Goal: Communication & Community: Answer question/provide support

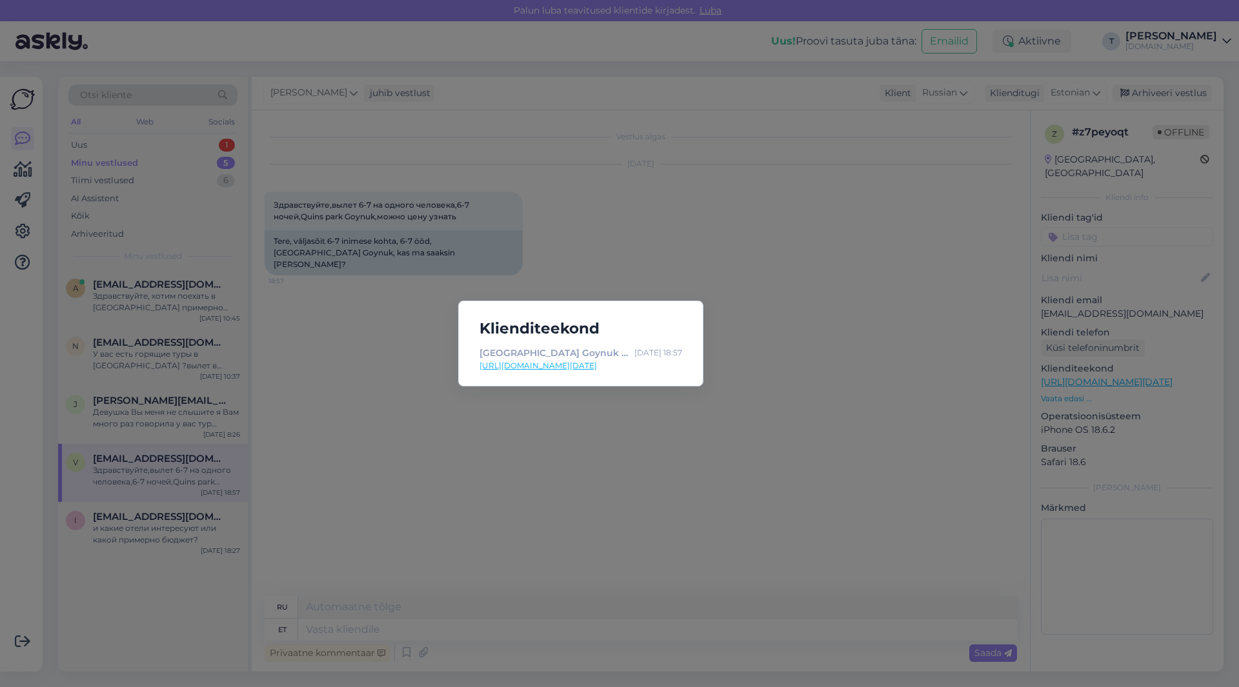
click at [655, 250] on div "Klienditeekond [GEOGRAPHIC_DATA] Goynuk | Tuusik [DATE] 18:57 [URL][DOMAIN_NAME…" at bounding box center [619, 343] width 1239 height 687
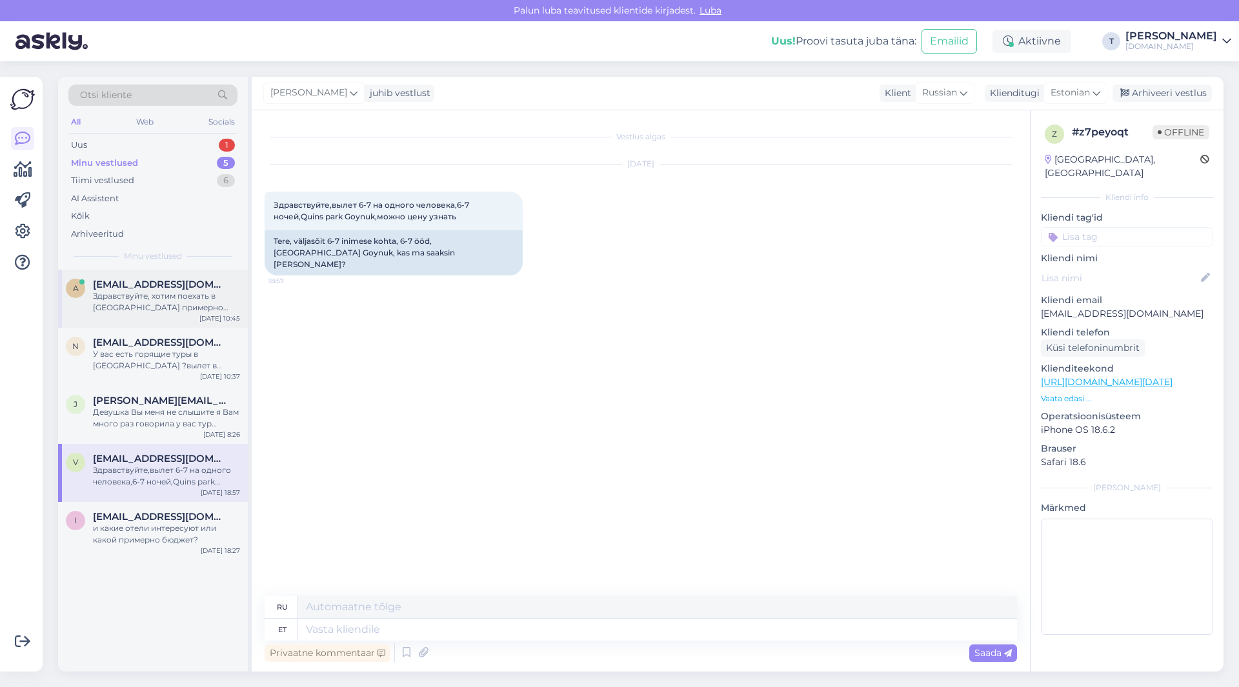
click at [169, 303] on div "Здравствуйте, хотим поехать в [GEOGRAPHIC_DATA] примерно [DATE]" at bounding box center [166, 301] width 147 height 23
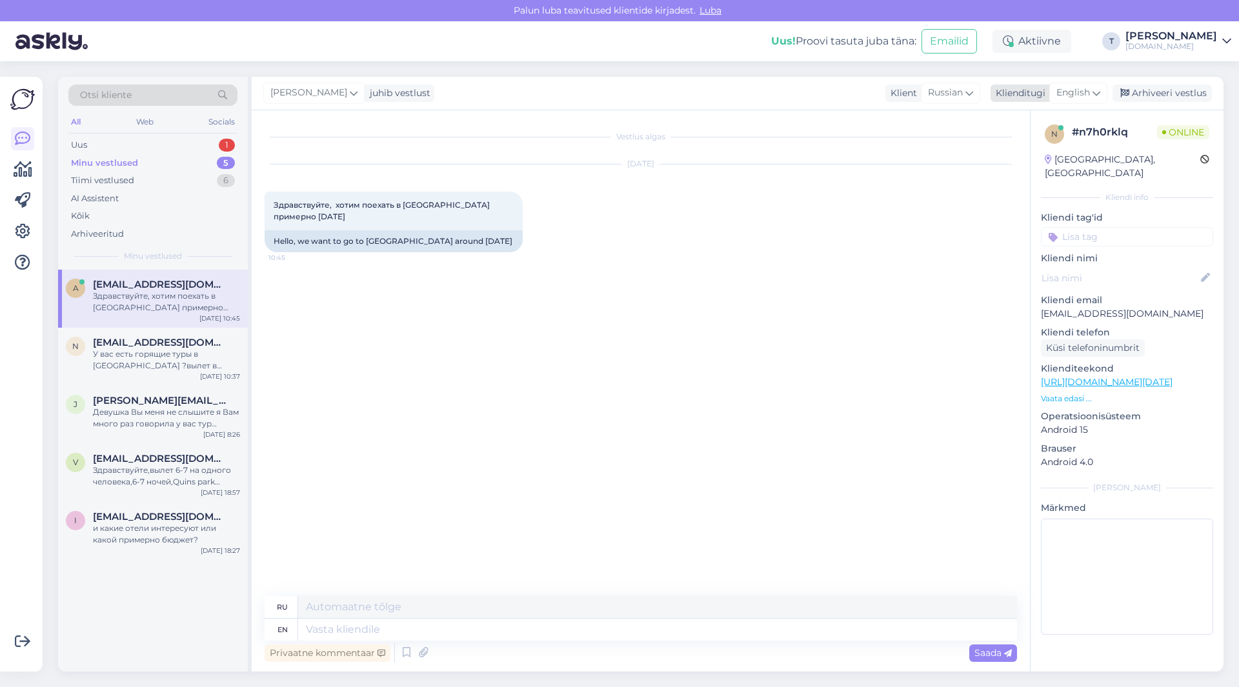
click at [1066, 92] on span "English" at bounding box center [1073, 93] width 34 height 14
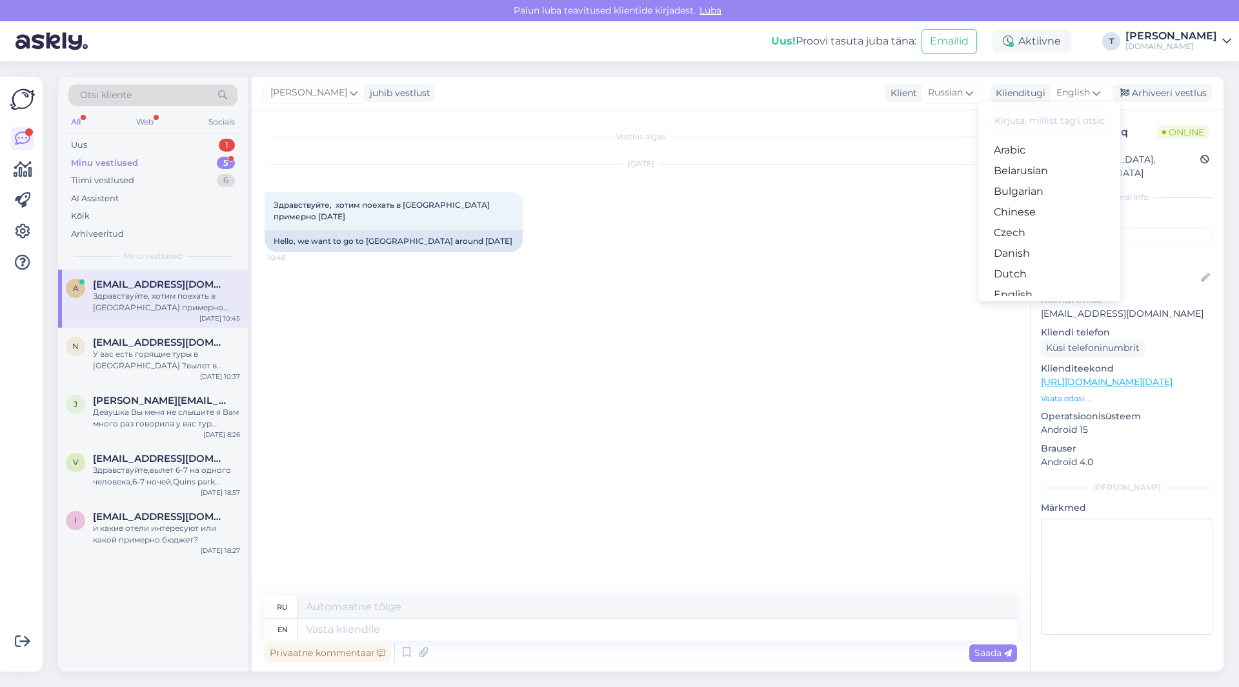
click at [1044, 656] on link "Russian" at bounding box center [1049, 666] width 142 height 21
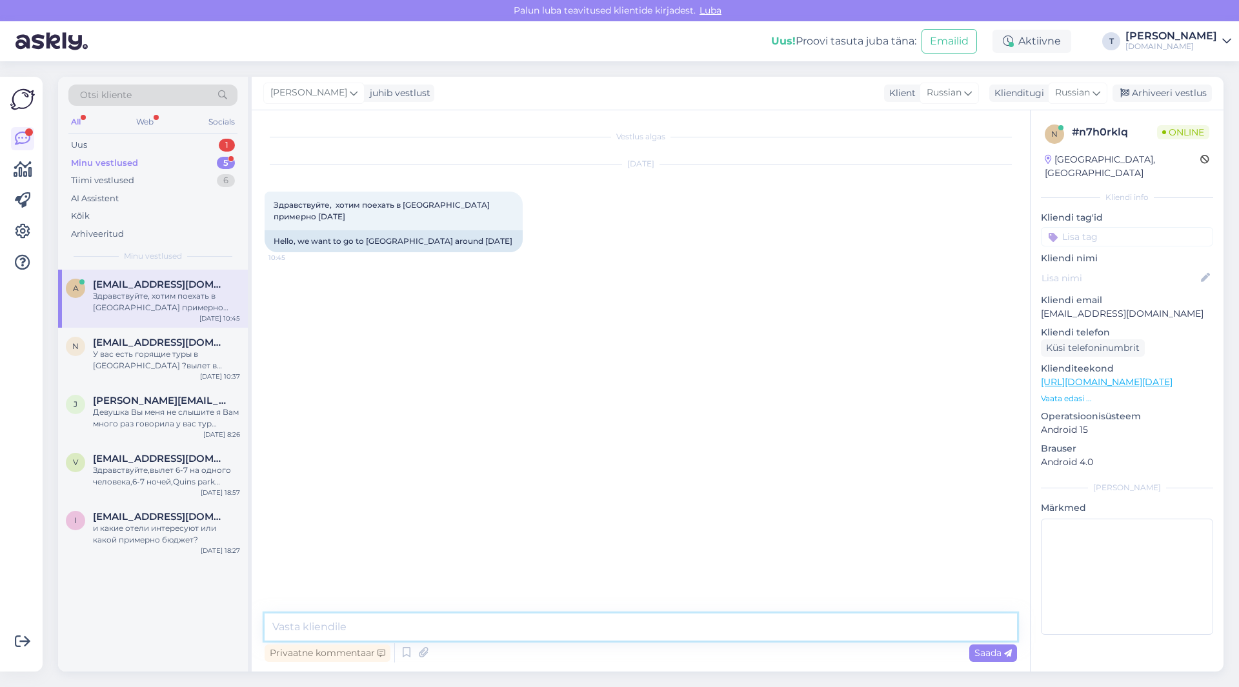
click at [589, 636] on textarea at bounding box center [641, 627] width 753 height 27
type textarea "L"
type textarea "Добрый день , сколько человек какие отели рассматриваете?"
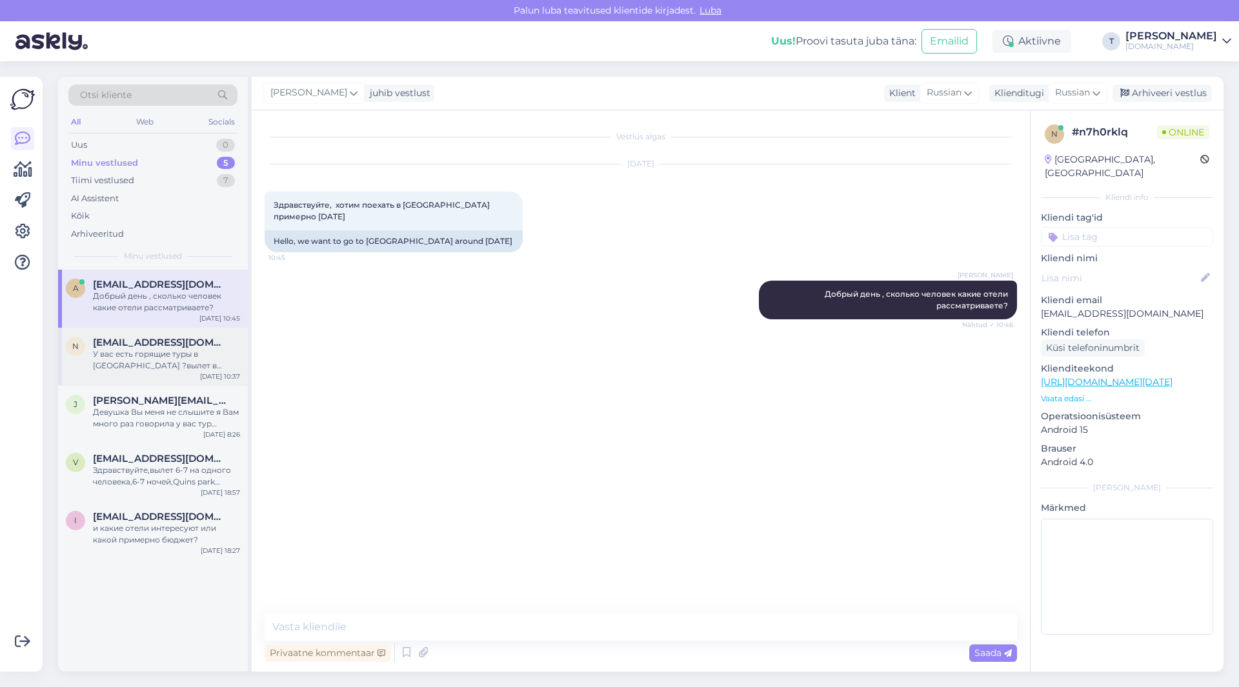
click at [210, 341] on div "[EMAIL_ADDRESS][DOMAIN_NAME]" at bounding box center [166, 343] width 147 height 12
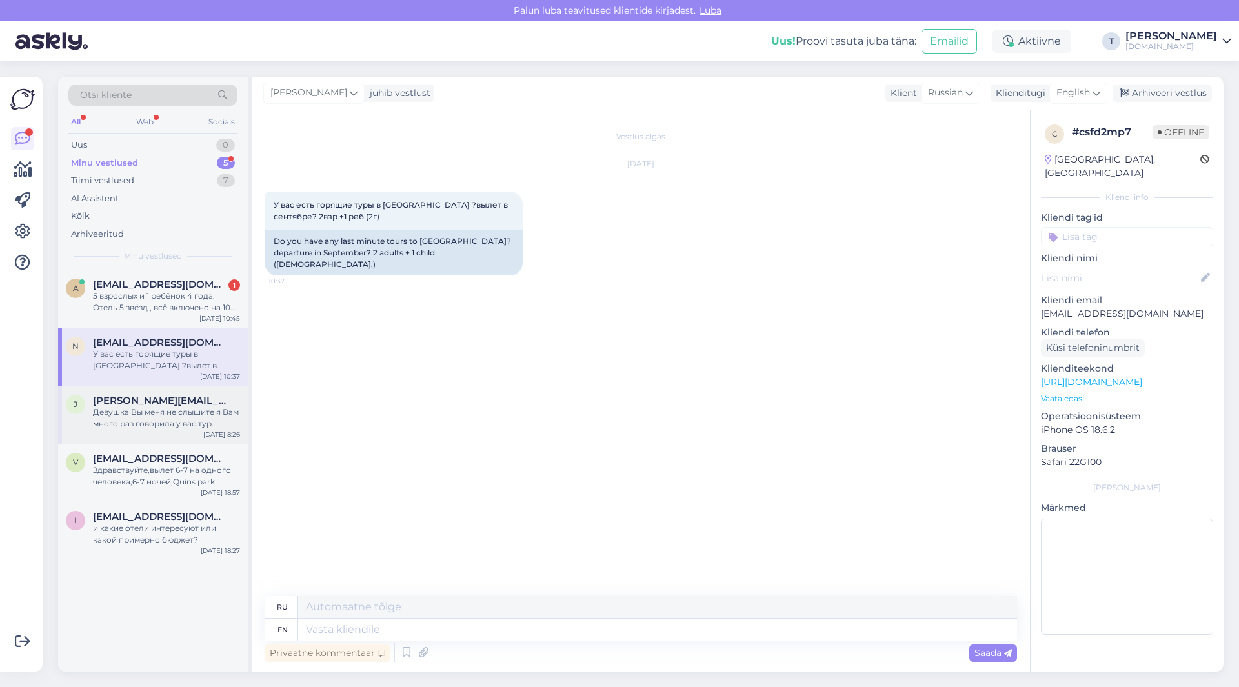
click at [190, 429] on div "Девушка Вы меня не слышите я Вам много раз говорила у вас тур преобретен через …" at bounding box center [166, 418] width 147 height 23
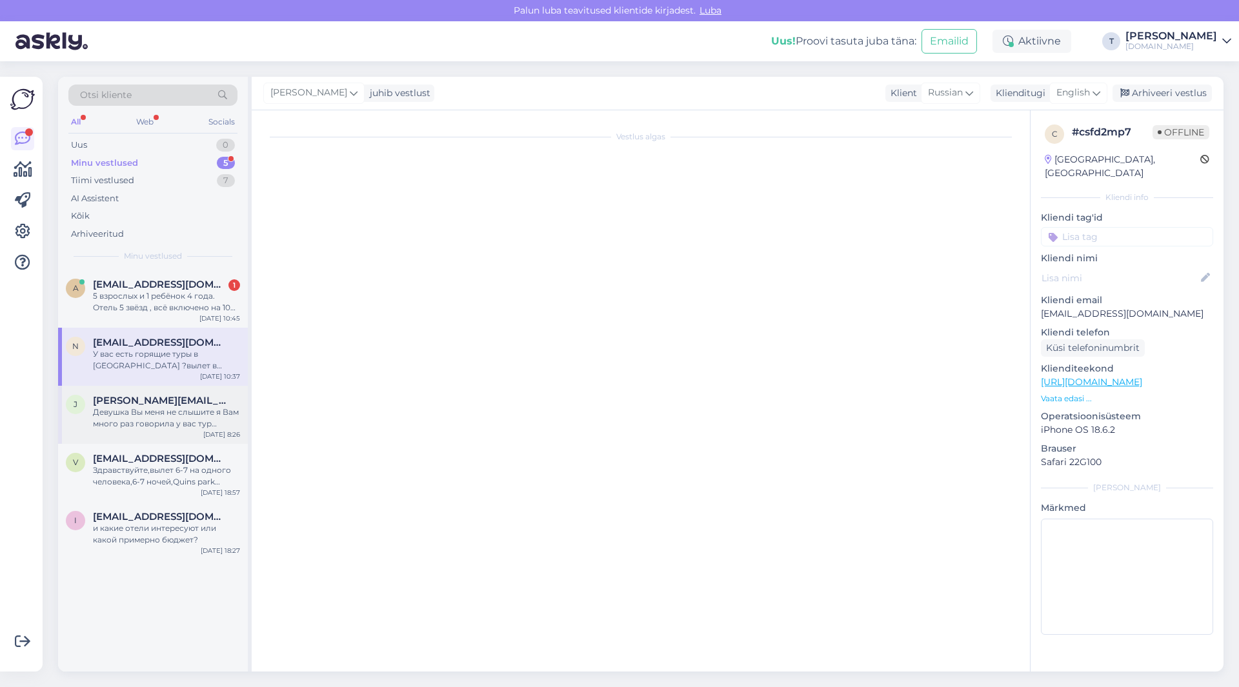
scroll to position [7755, 0]
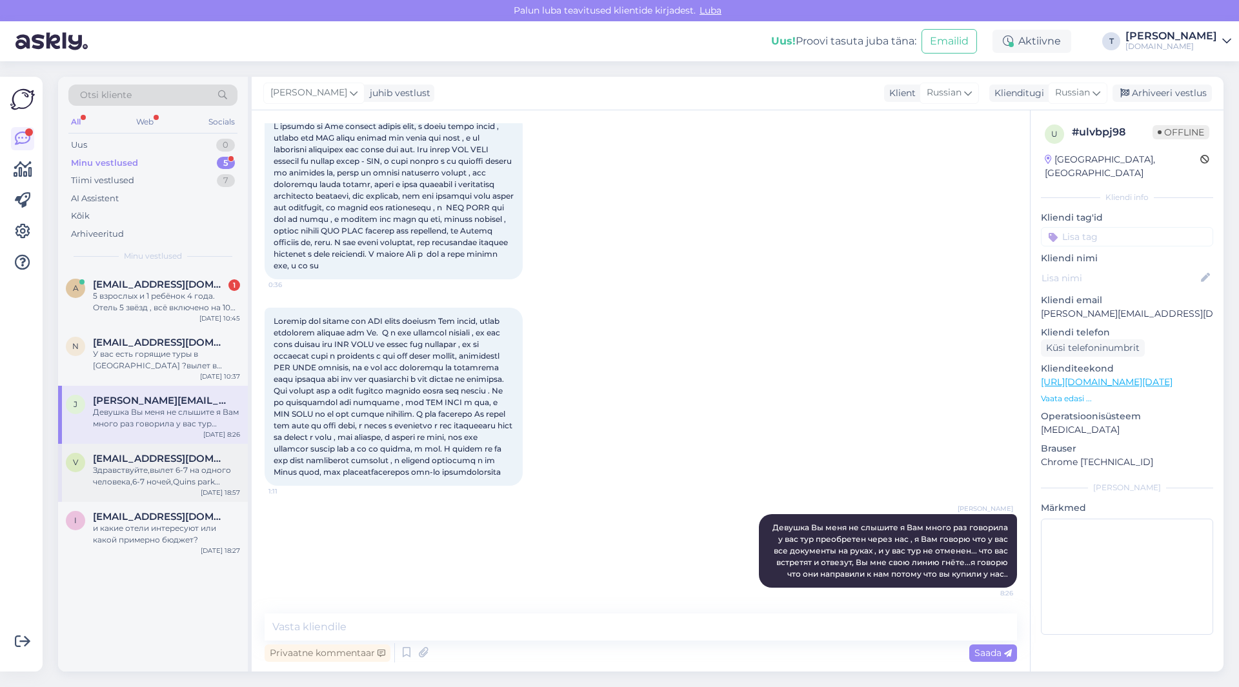
click at [184, 473] on div "Здравствуйте,вылет 6-7 на одного человека,6-7 ночей,Quins park Goynuk,можно цен…" at bounding box center [166, 476] width 147 height 23
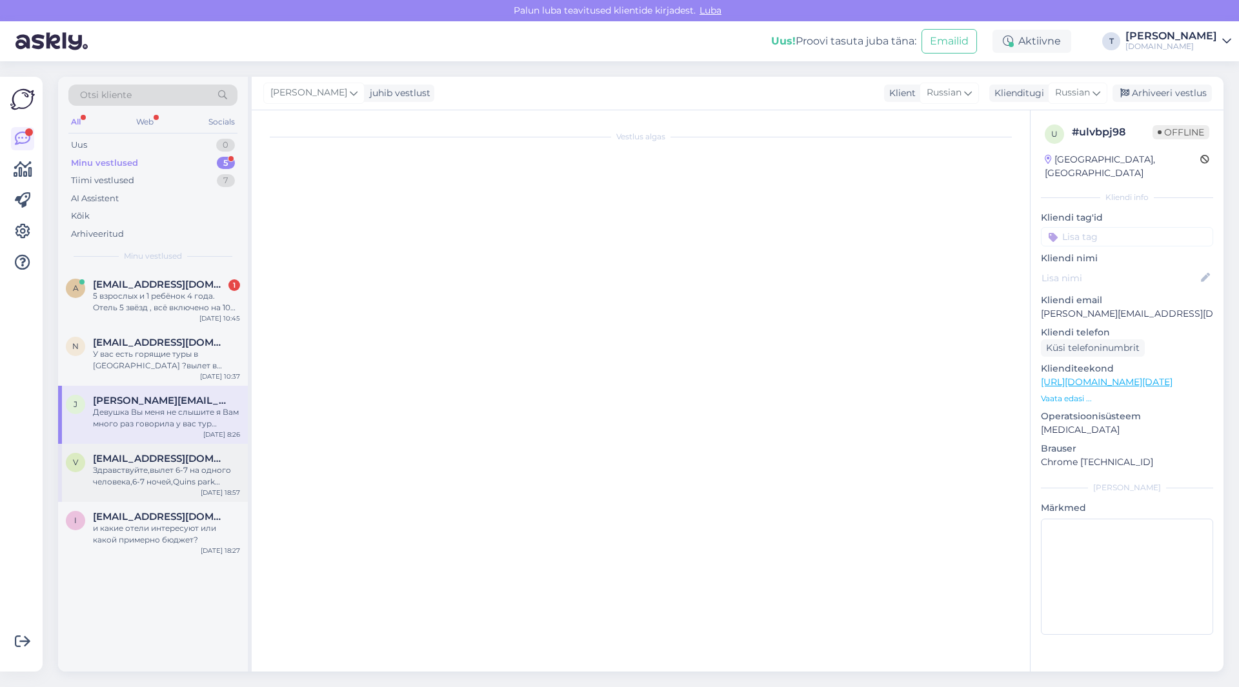
scroll to position [0, 0]
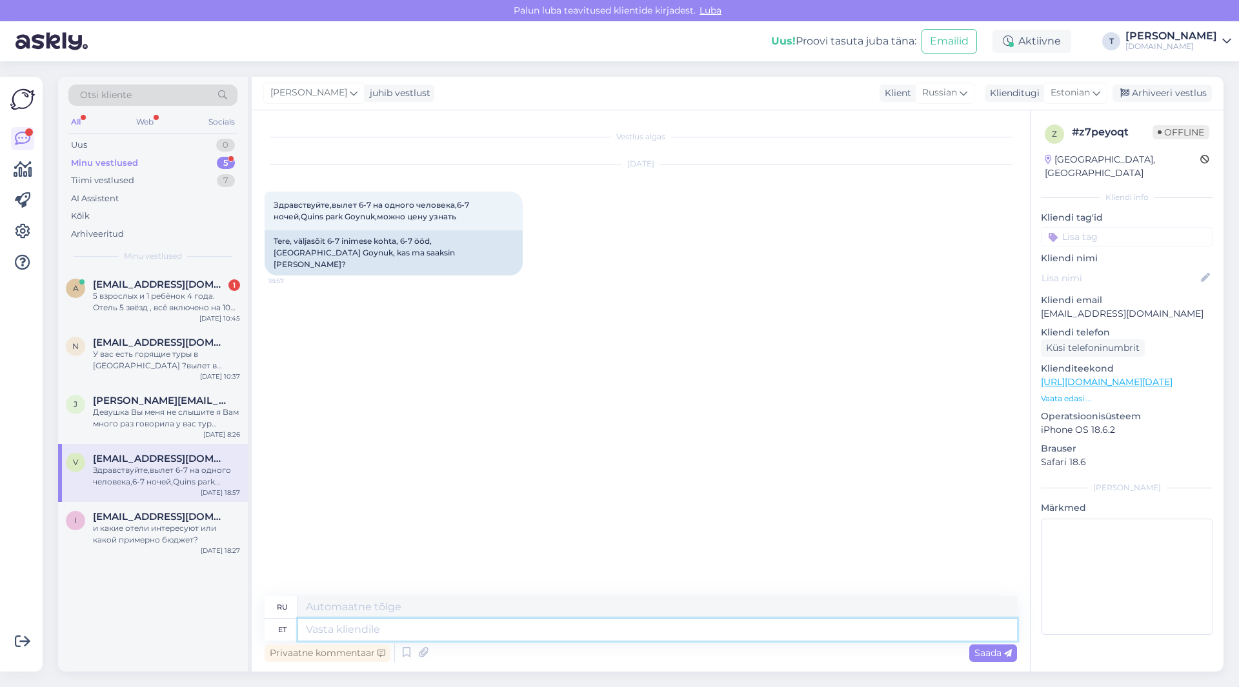
click at [447, 620] on textarea at bounding box center [657, 630] width 719 height 22
type textarea "написала п"
type textarea "написал"
type textarea "написала на поч"
type textarea "написал на"
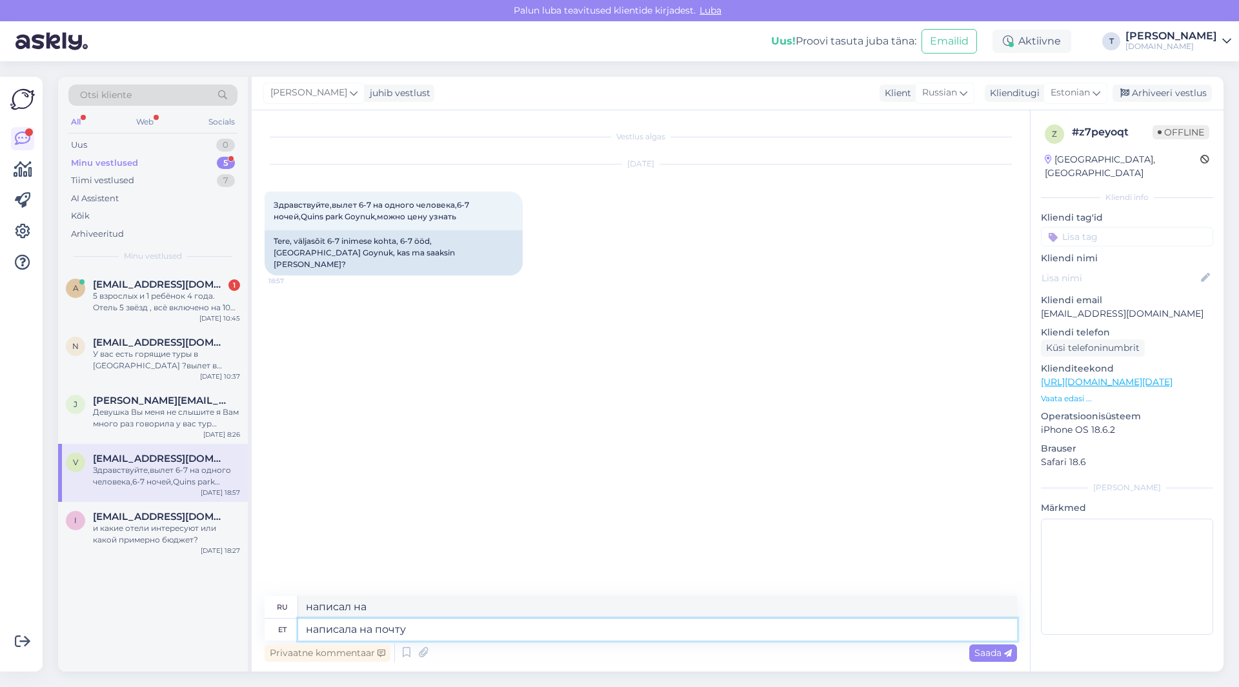
type textarea "написала на почту"
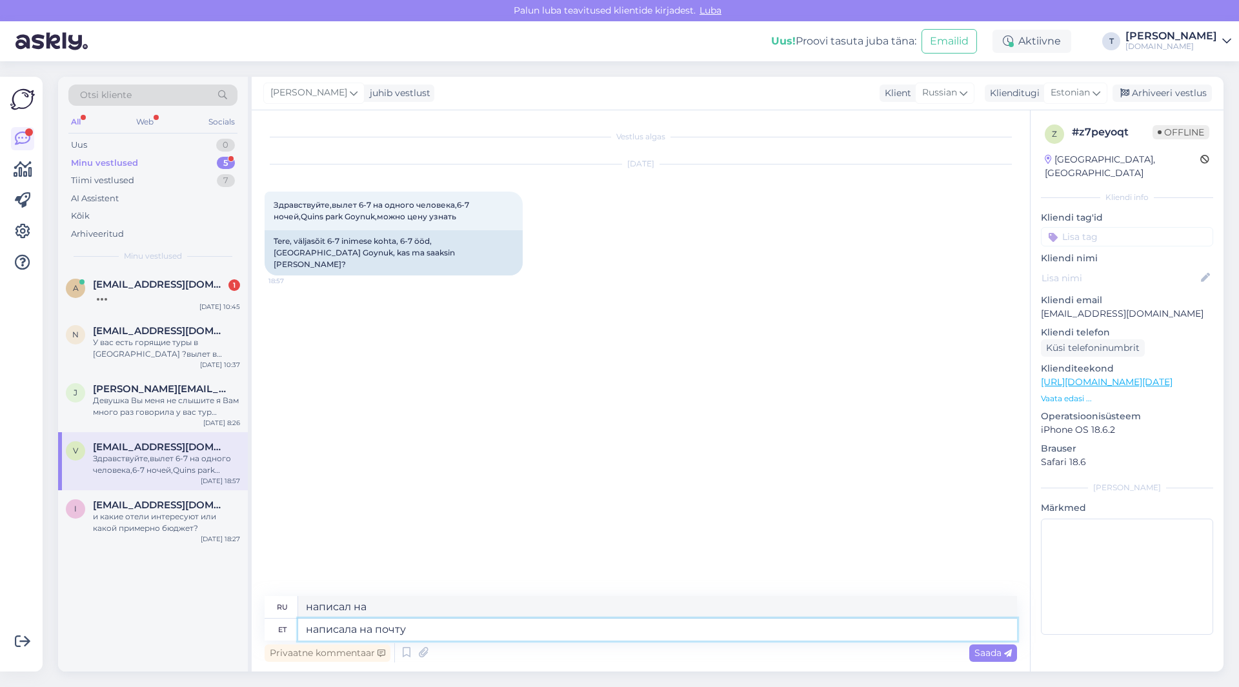
type textarea "написала на почту"
click at [991, 663] on div "Privaatne kommentaar Saada" at bounding box center [641, 653] width 753 height 25
click at [990, 650] on span "Saada" at bounding box center [993, 653] width 37 height 12
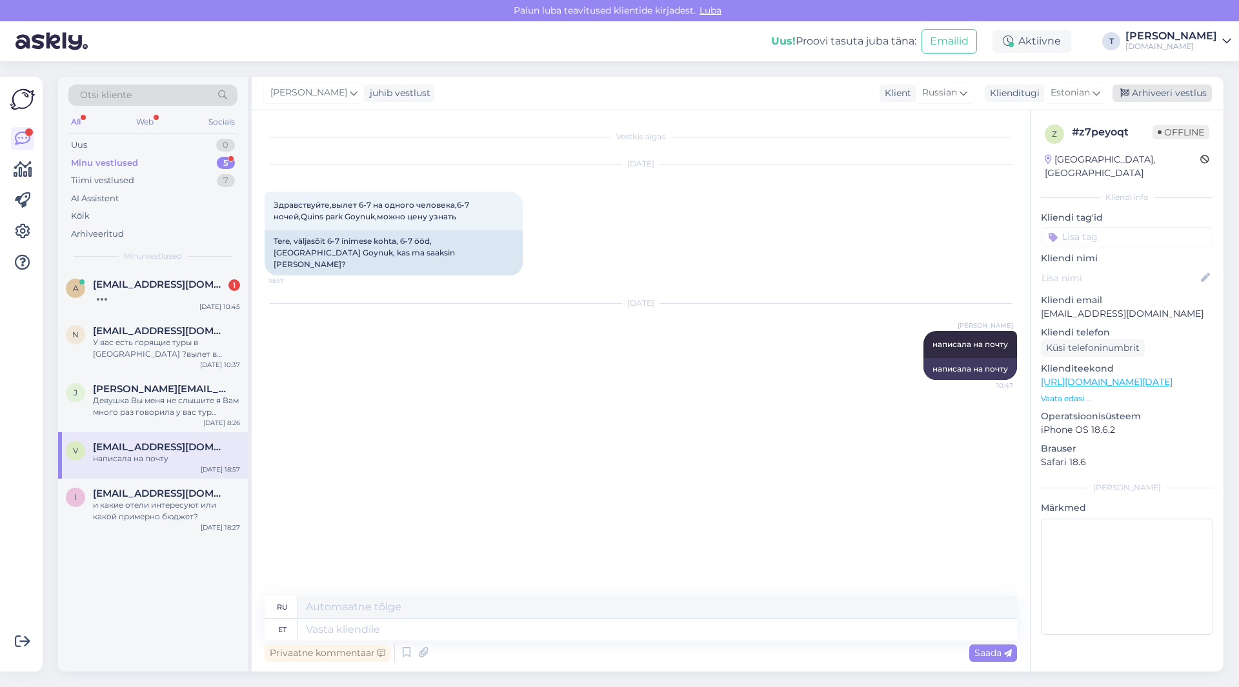
click at [1151, 92] on div "Arhiveeri vestlus" at bounding box center [1162, 93] width 99 height 17
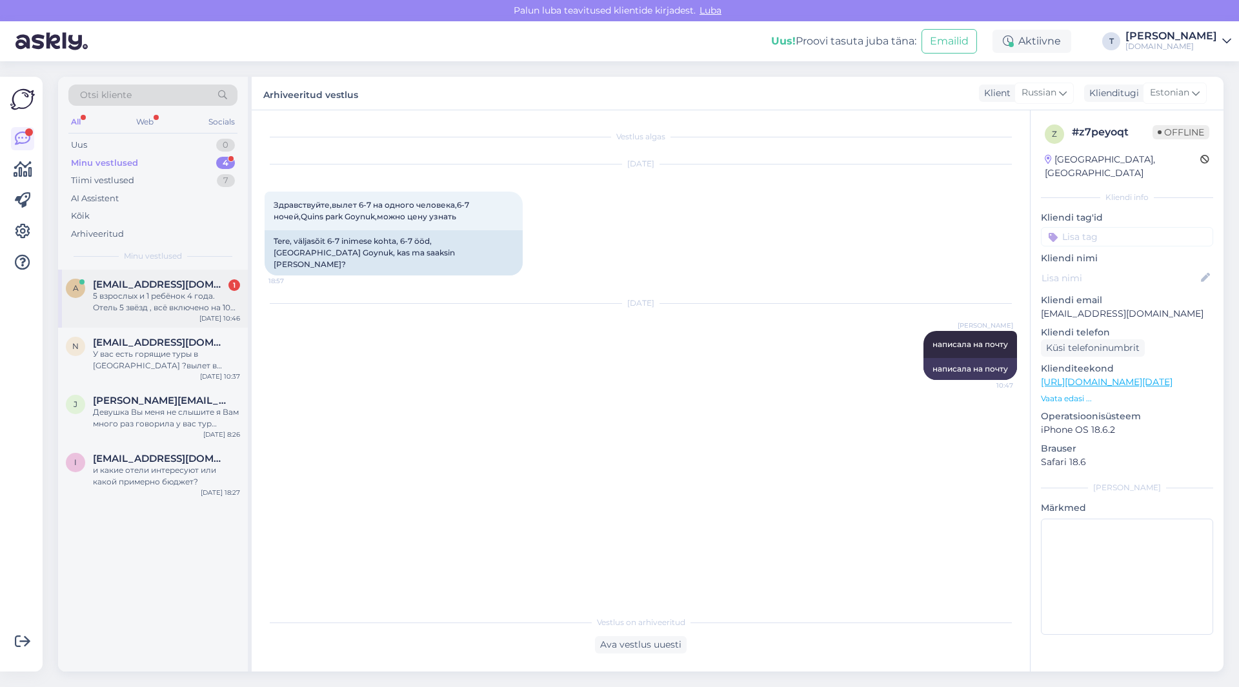
click at [144, 295] on div "5 взрослых и 1 ребёнок 4 года. Отель 5 звёзд , всё включено на 10 дней. Анализ …" at bounding box center [166, 301] width 147 height 23
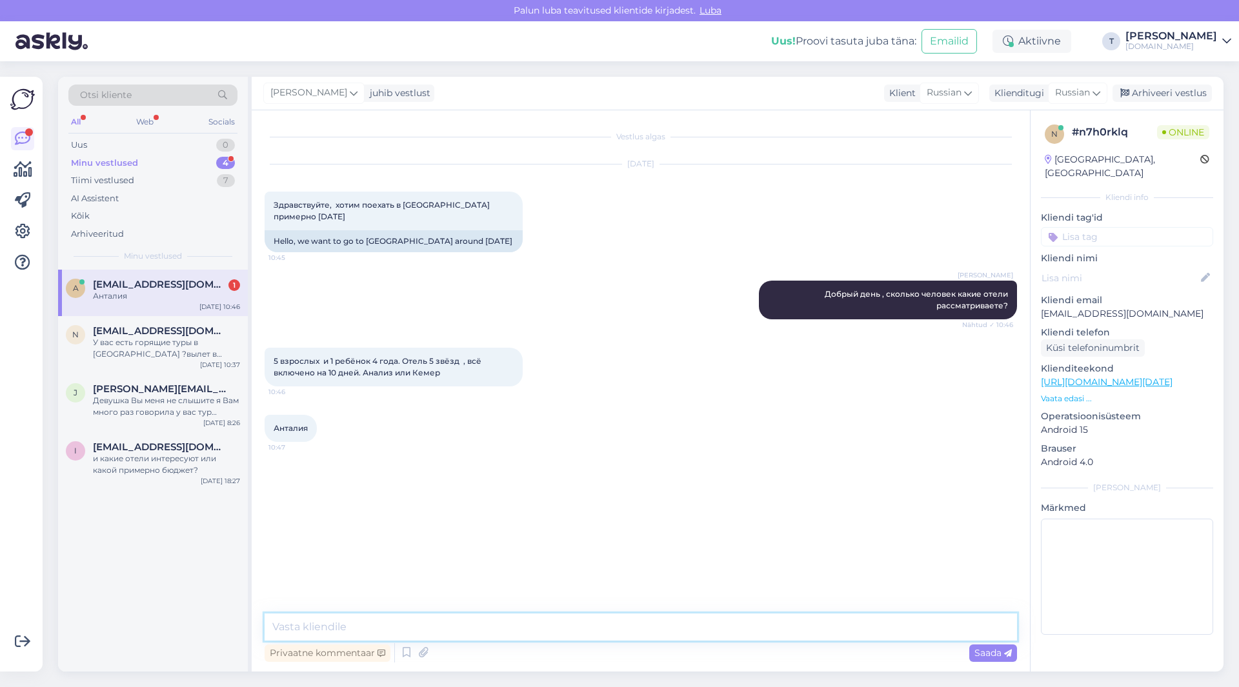
click at [472, 629] on textarea at bounding box center [641, 627] width 753 height 27
type textarea "примерно бюджет от и до?"
click at [109, 347] on div "У вас есть горящие туры в [GEOGRAPHIC_DATA] ?вылет в сентябре? 2взр +1 реб (2г)" at bounding box center [166, 348] width 147 height 23
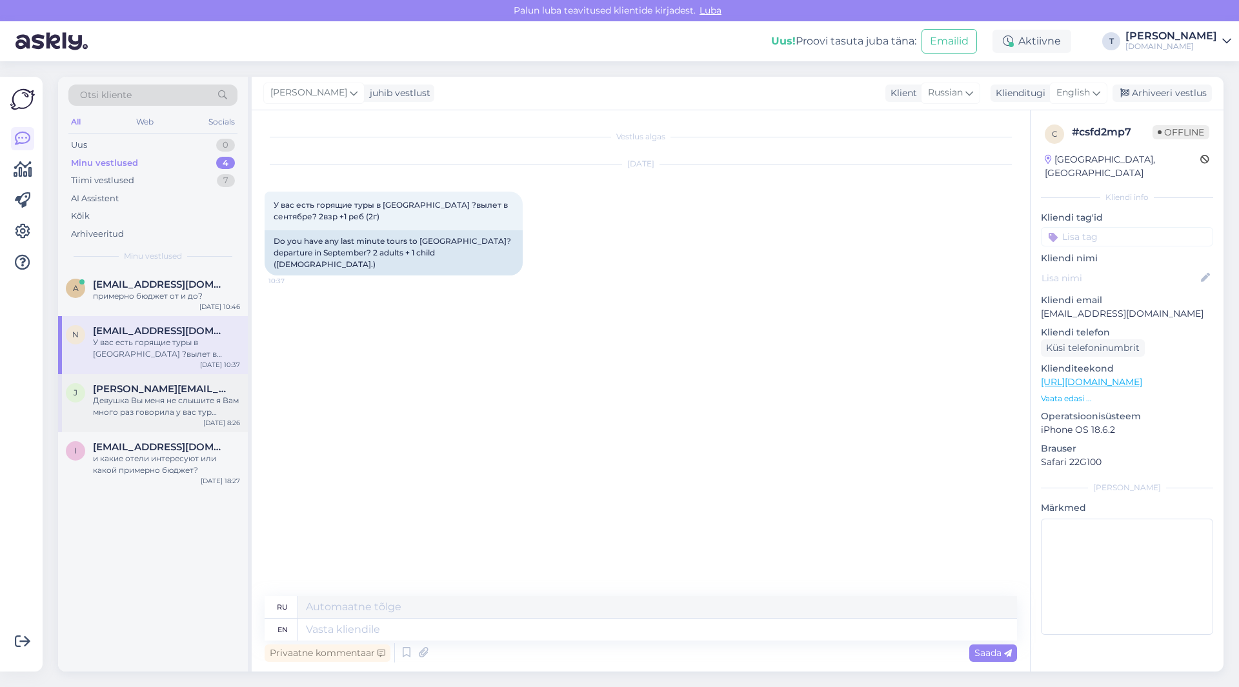
click at [148, 394] on span "[PERSON_NAME][EMAIL_ADDRESS][DOMAIN_NAME]" at bounding box center [160, 389] width 134 height 12
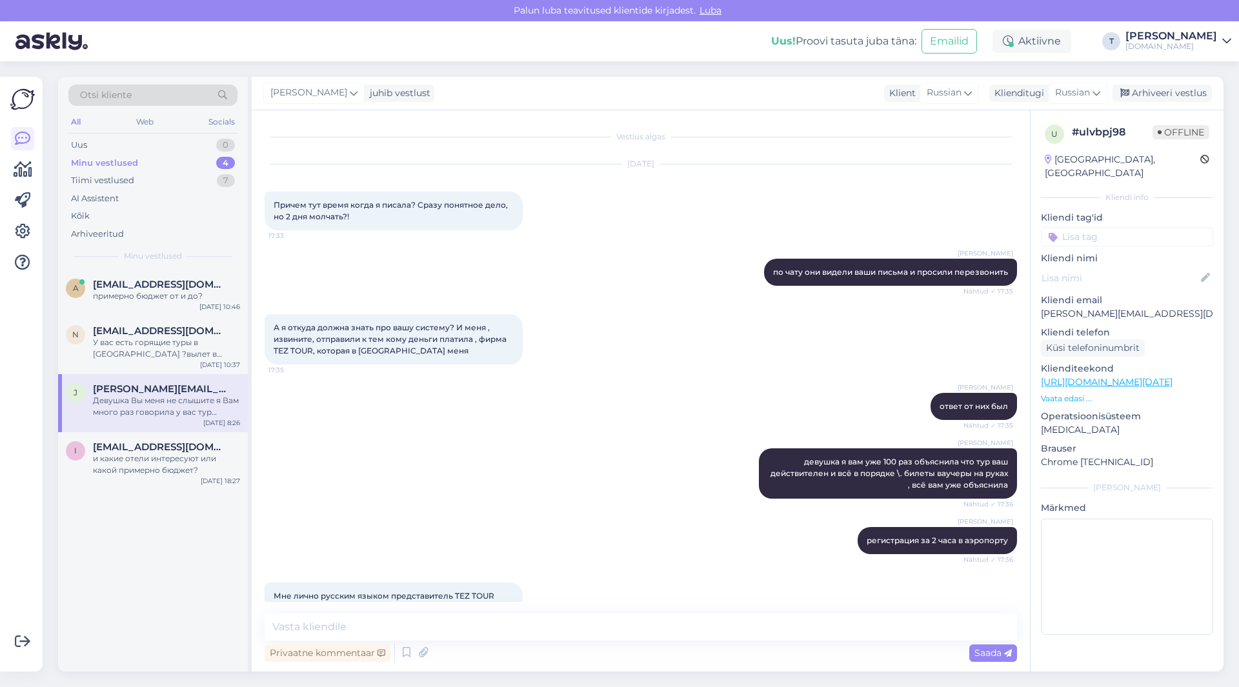
scroll to position [7755, 0]
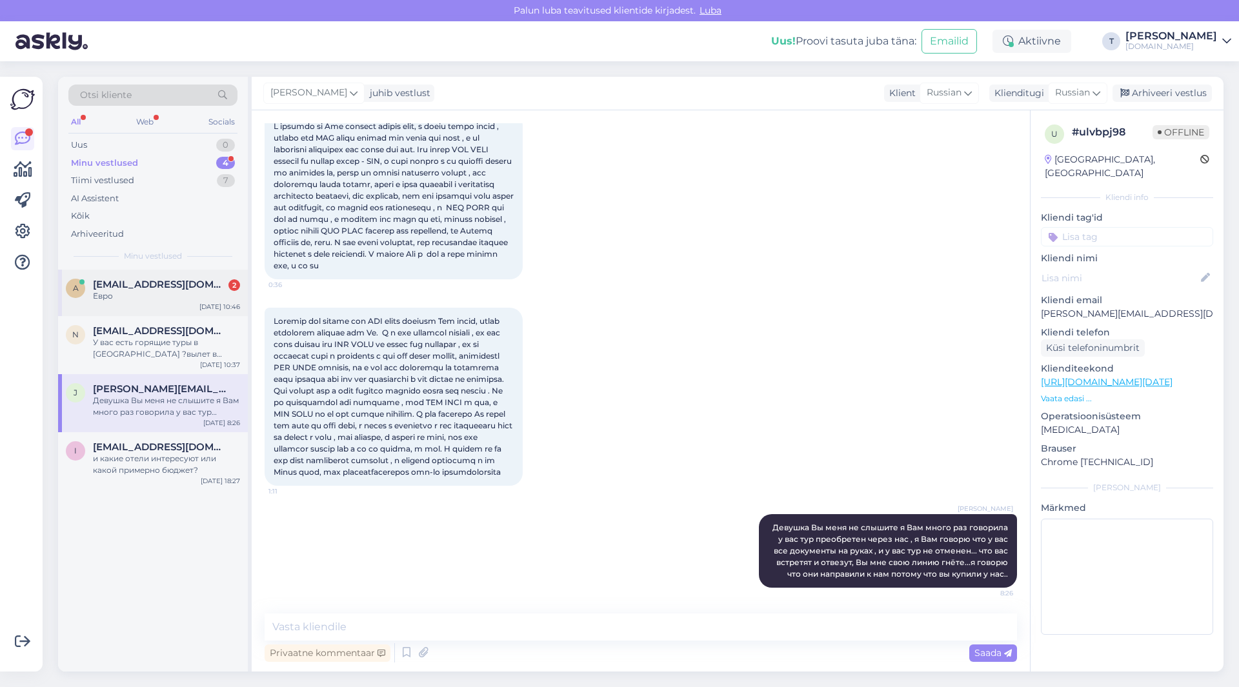
click at [197, 285] on div "[EMAIL_ADDRESS][DOMAIN_NAME] 2" at bounding box center [166, 285] width 147 height 12
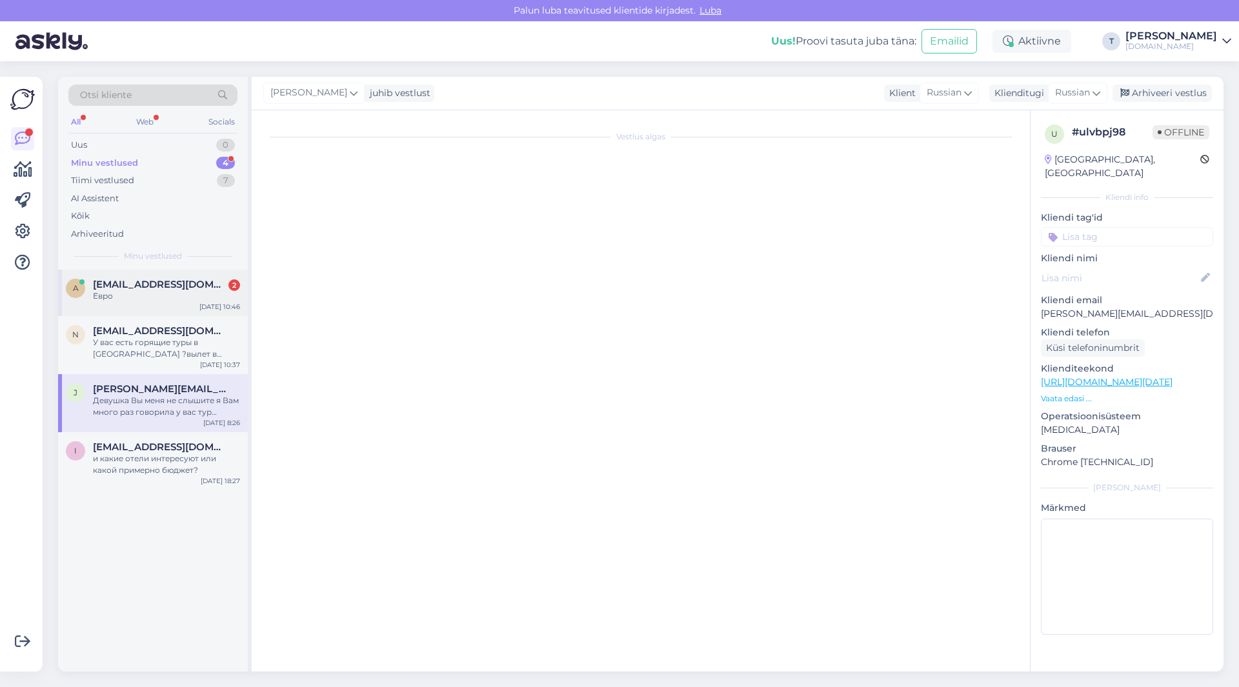
scroll to position [21, 0]
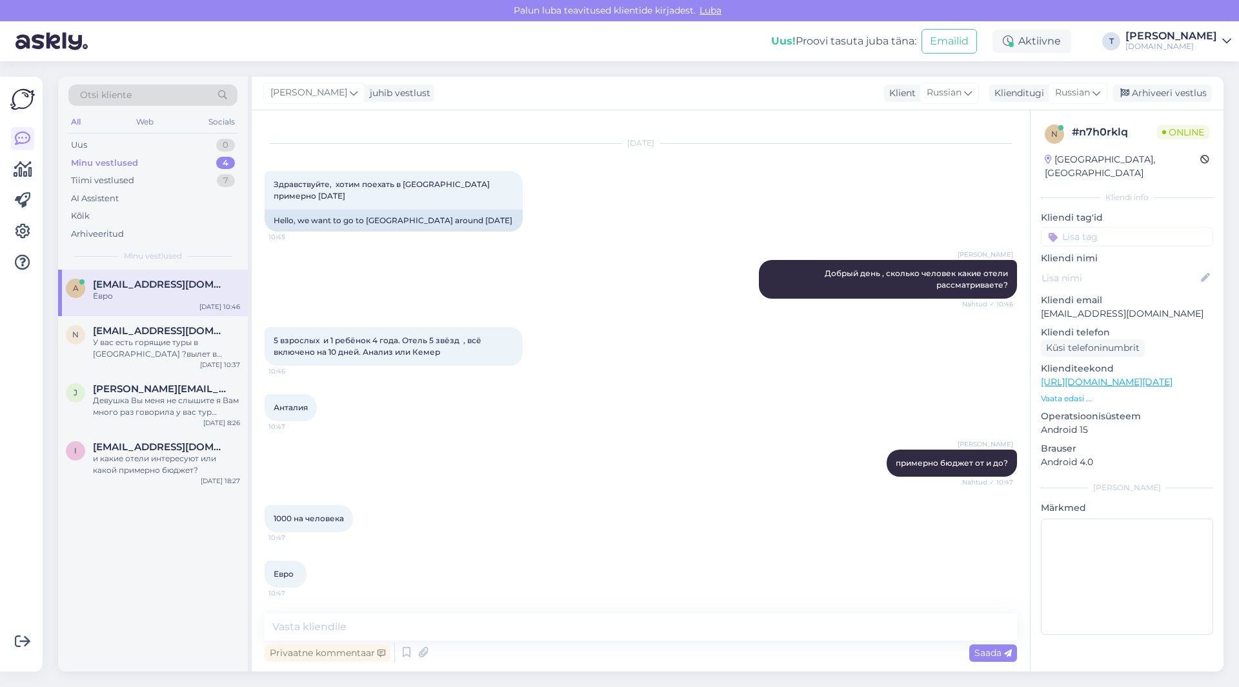
click at [526, 481] on div "[PERSON_NAME] примерно бюджет от и до? Nähtud ✓ 10:47" at bounding box center [641, 464] width 753 height 56
click at [485, 631] on textarea at bounding box center [641, 627] width 753 height 27
drag, startPoint x: 270, startPoint y: 631, endPoint x: 354, endPoint y: 623, distance: 84.9
click at [354, 623] on div "Vestlus algas [DATE] Здравствуйте, хотим поехать в [GEOGRAPHIC_DATA] примерно […" at bounding box center [641, 390] width 778 height 561
drag, startPoint x: 299, startPoint y: 622, endPoint x: 195, endPoint y: 628, distance: 104.7
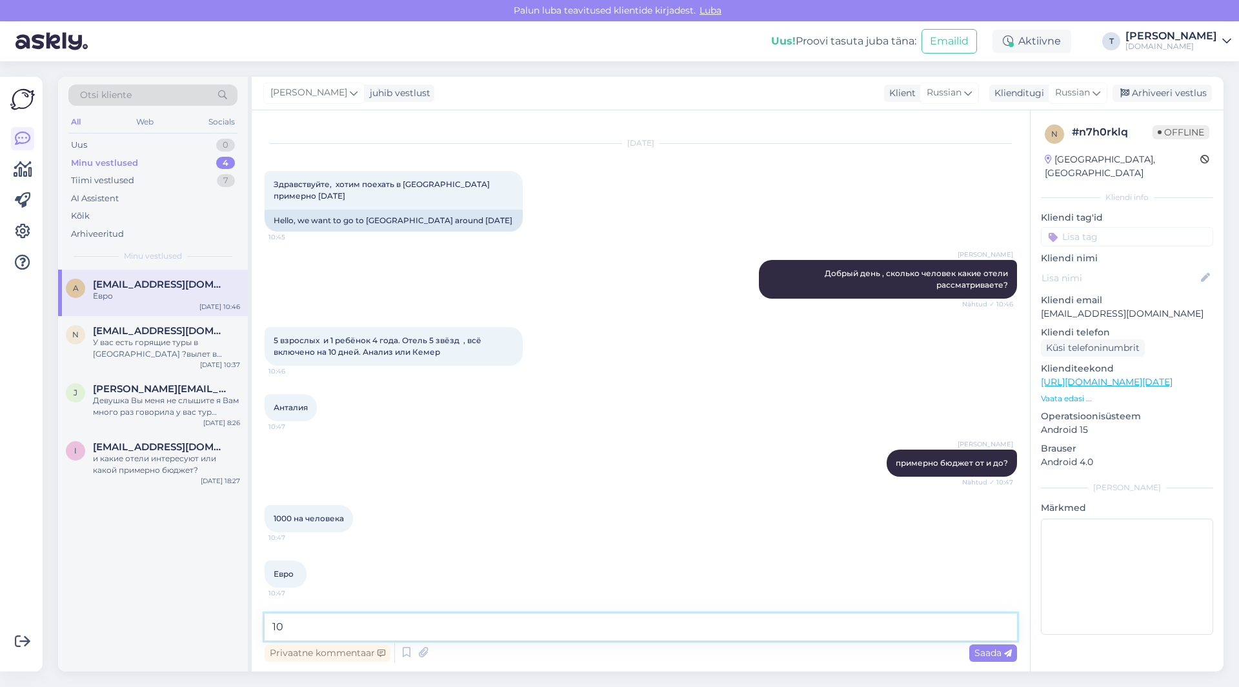
click at [195, 628] on div "Otsi kliente All Web Socials Uus 0 Minu vestlused 4 Tiimi vestlused 7 AI Assist…" at bounding box center [641, 374] width 1166 height 595
type textarea "9-10 ночей цены на отели будут немного выше"
click at [552, 630] on textarea "9-10 ночей цены на отели будут немного выше" at bounding box center [641, 627] width 753 height 27
click at [556, 627] on textarea "9-10 ночей цены на отели будут немного выше" at bounding box center [641, 627] width 753 height 27
click at [986, 654] on span "Saada" at bounding box center [993, 653] width 37 height 12
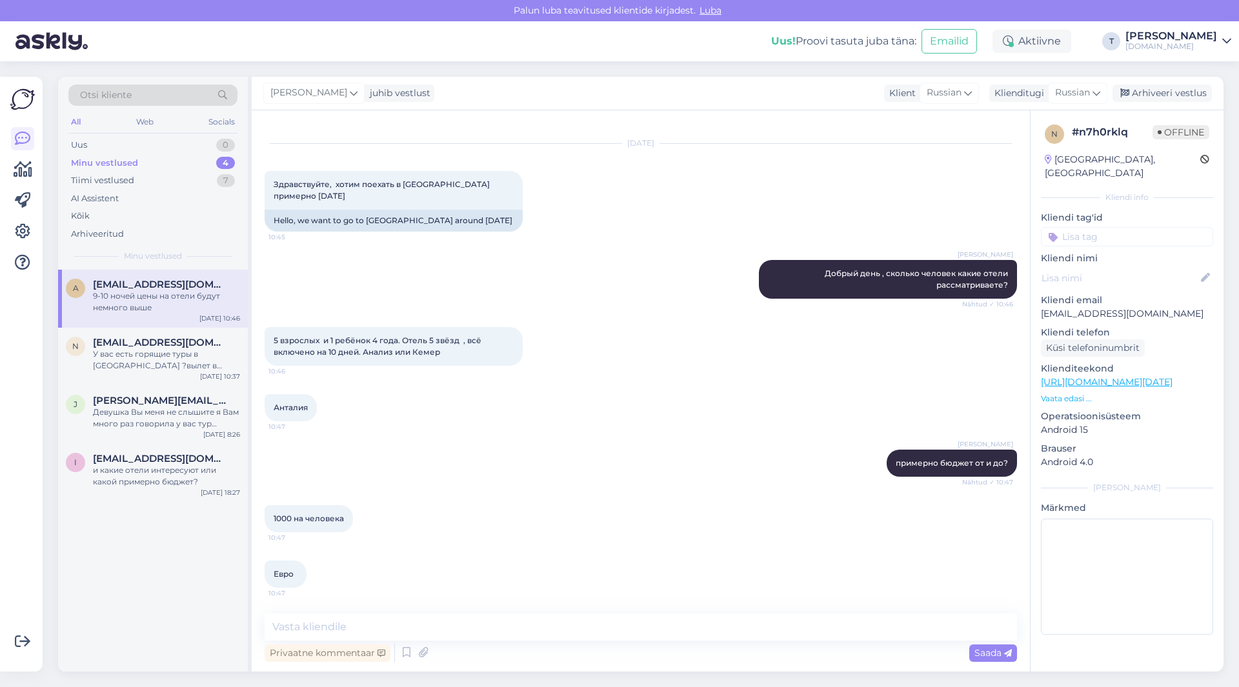
scroll to position [76, 0]
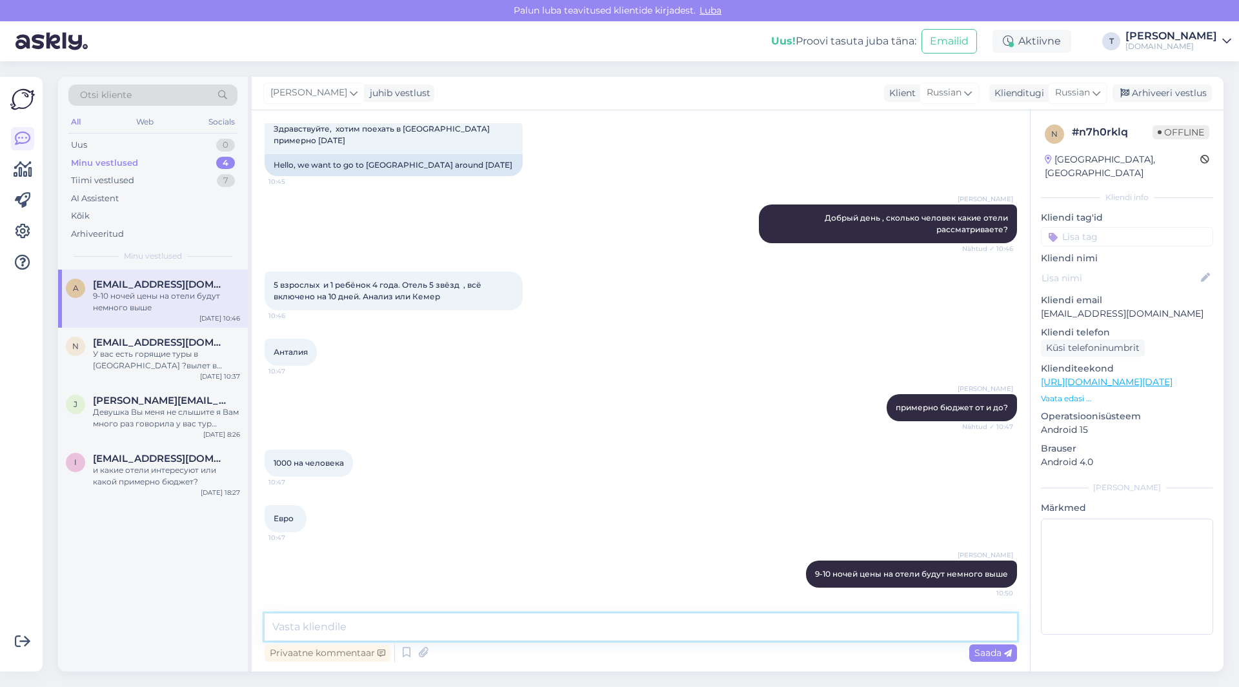
click at [454, 629] on textarea at bounding box center [641, 627] width 753 height 27
type textarea "я все проверю и вышлю на почту вам"
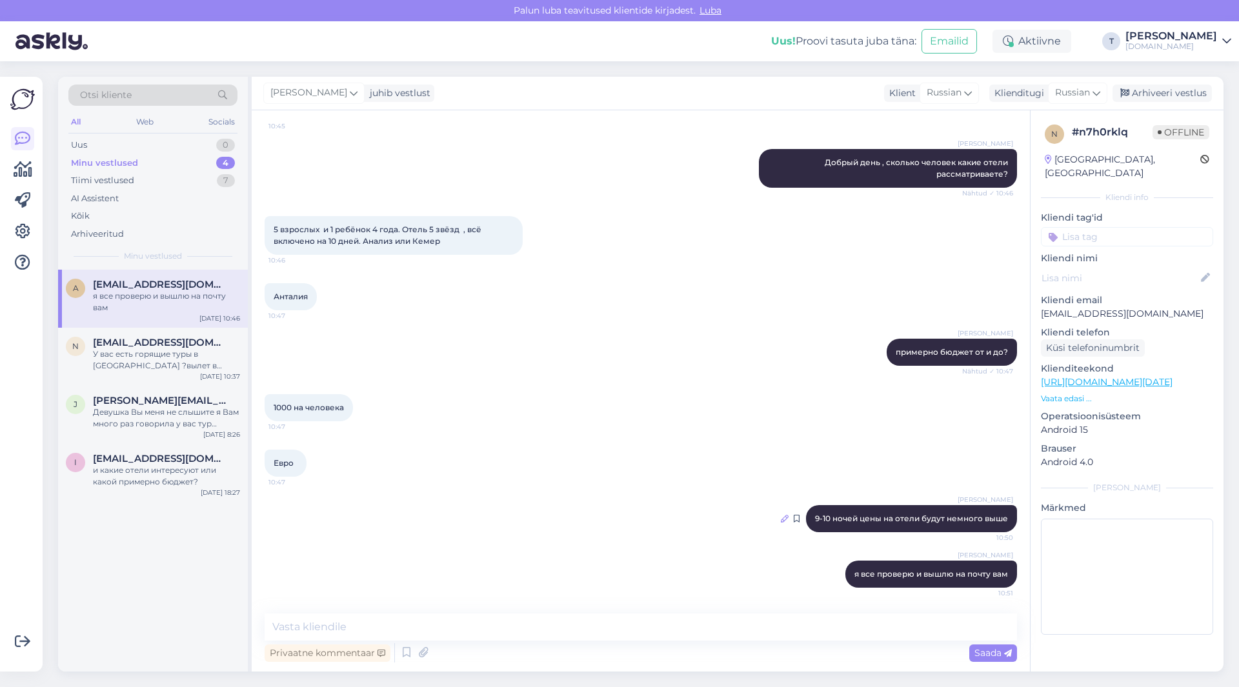
click at [781, 518] on icon at bounding box center [785, 519] width 8 height 8
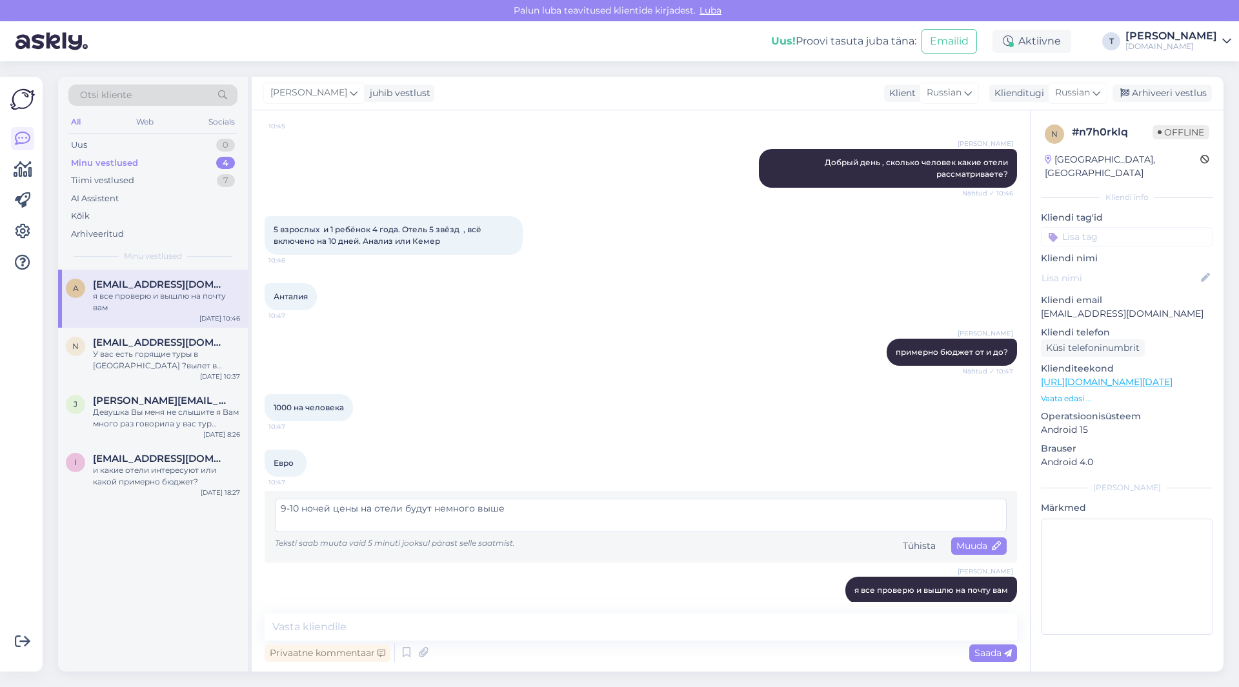
click at [514, 505] on textarea "9-10 ночей цены на отели будут немного выше" at bounding box center [641, 516] width 732 height 34
click at [956, 545] on span "Muuda" at bounding box center [978, 546] width 45 height 12
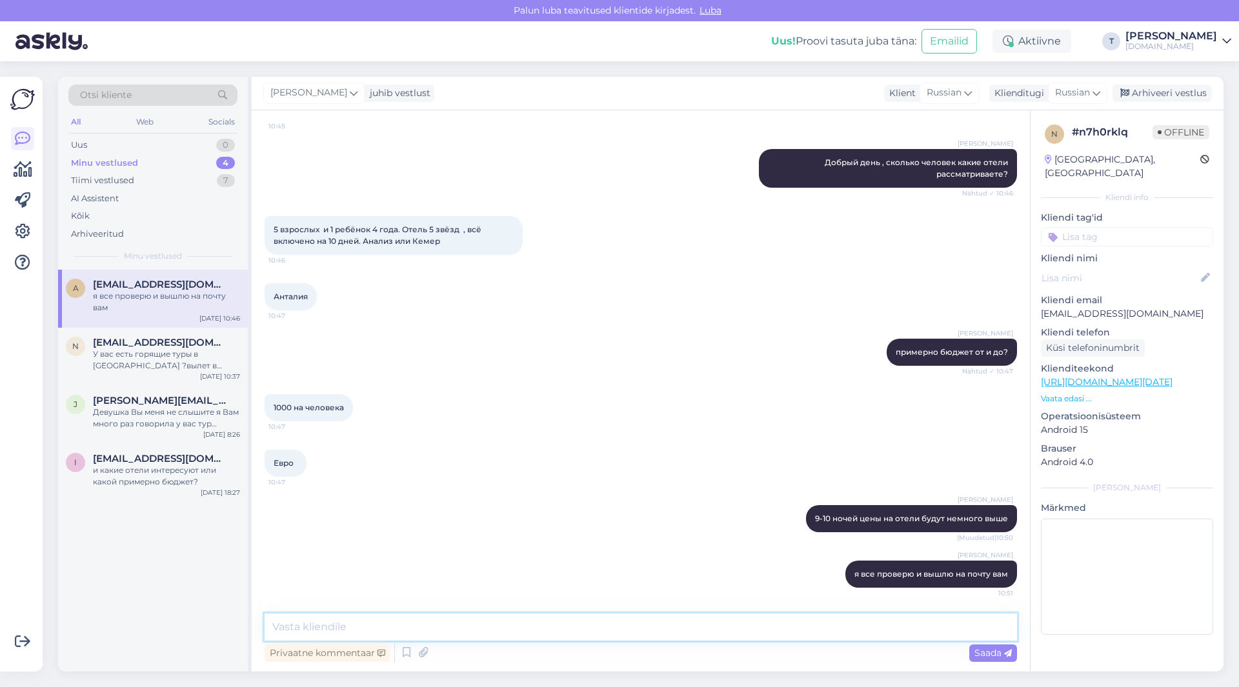
click at [659, 631] on textarea at bounding box center [641, 627] width 753 height 27
drag, startPoint x: 845, startPoint y: 525, endPoint x: 774, endPoint y: 520, distance: 70.5
click at [781, 520] on icon at bounding box center [785, 519] width 8 height 8
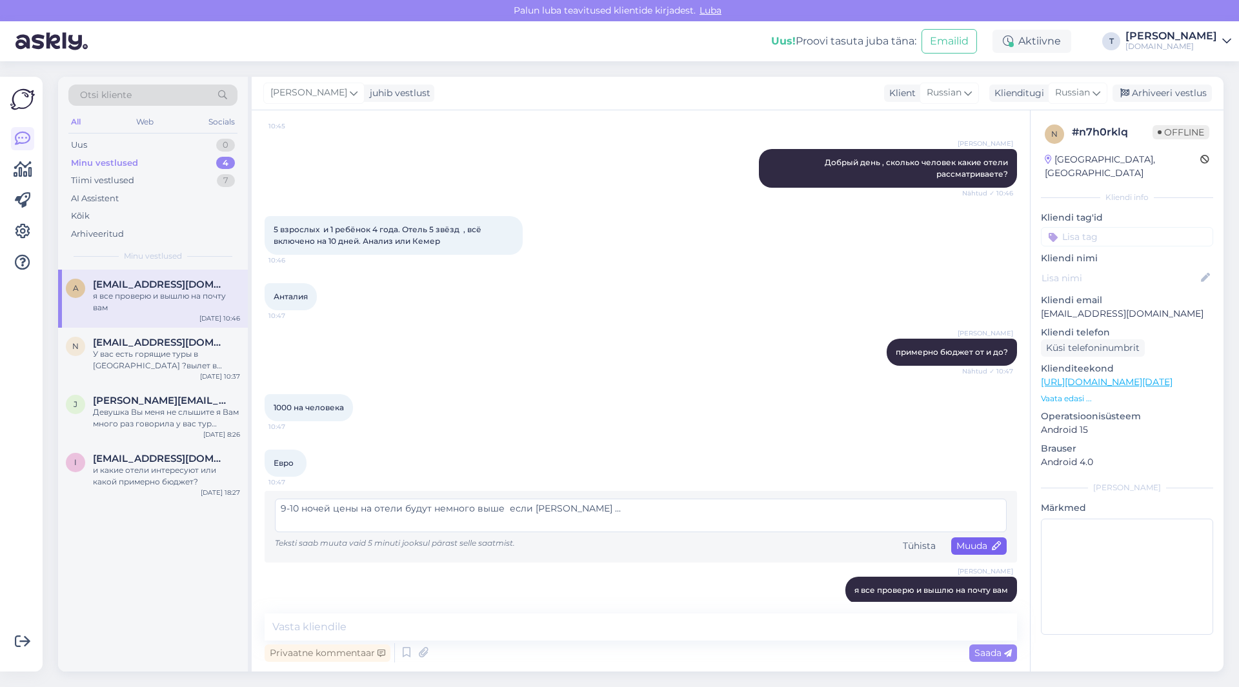
type textarea "9-10 ночей цены на отели будут немного выше если [PERSON_NAME] ..."
click at [960, 549] on span "Muuda" at bounding box center [978, 546] width 45 height 12
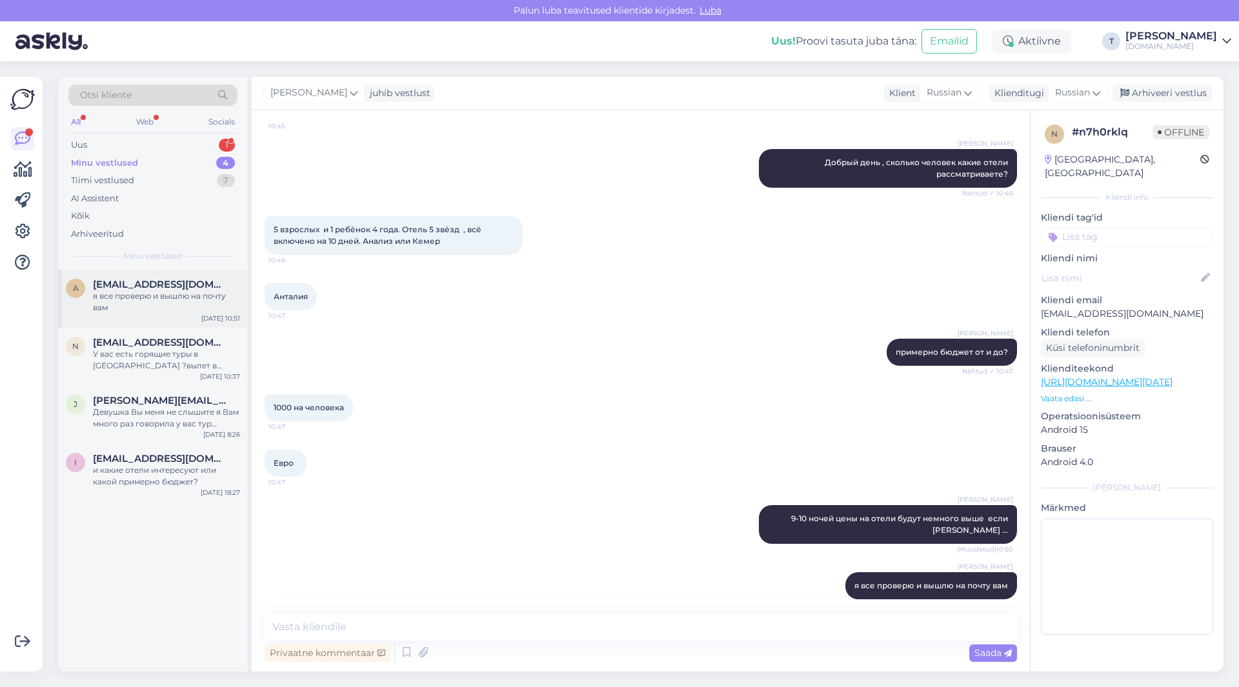
click at [122, 298] on div "я все проверю и вышлю на почту вам" at bounding box center [166, 301] width 147 height 23
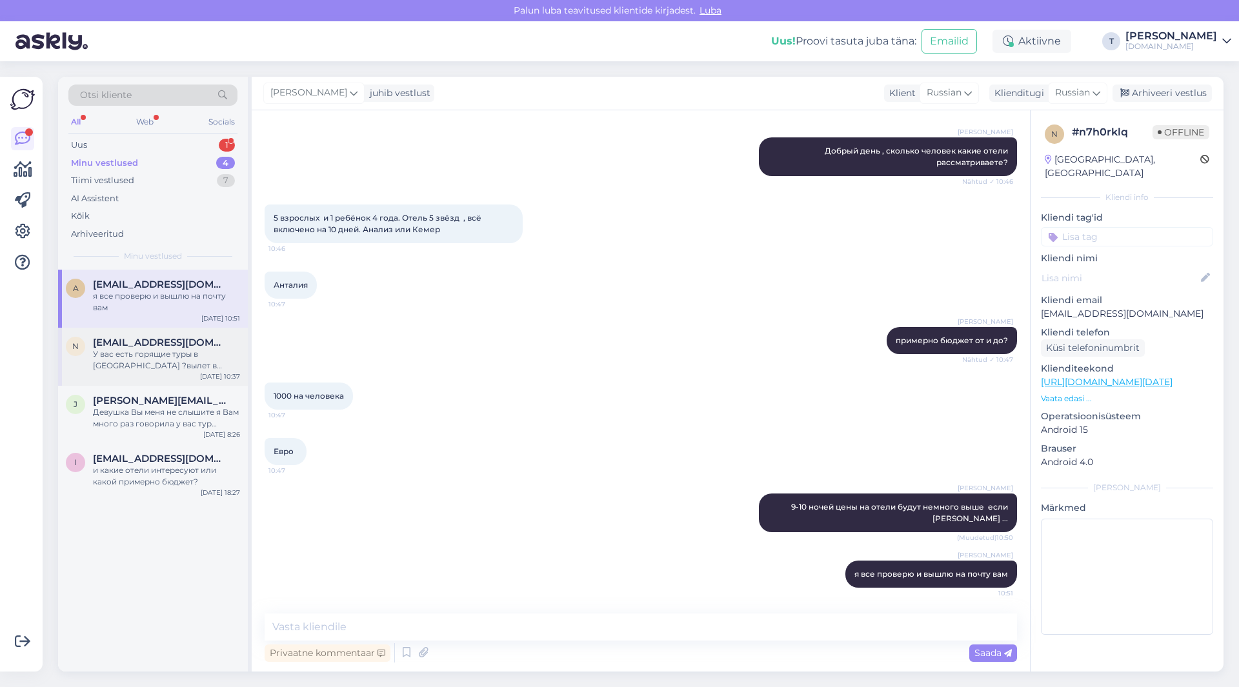
click at [143, 359] on div "У вас есть горящие туры в [GEOGRAPHIC_DATA] ?вылет в сентябре? 2взр +1 реб (2г)" at bounding box center [166, 360] width 147 height 23
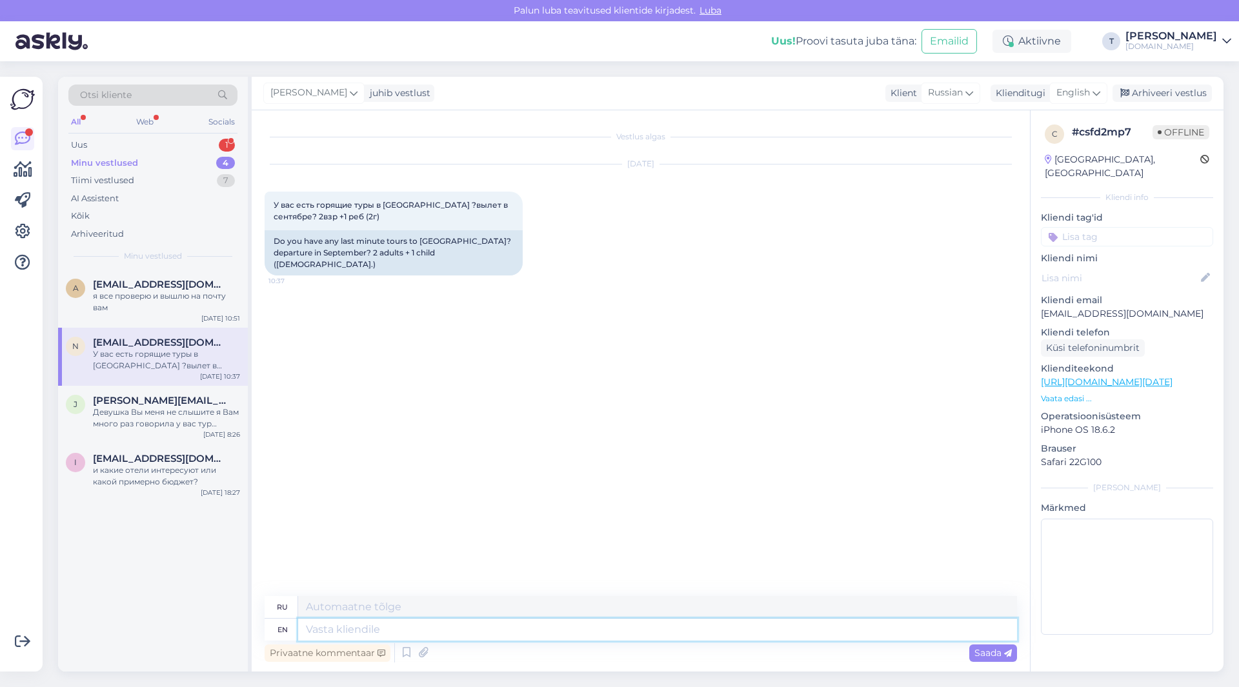
click at [394, 629] on textarea at bounding box center [657, 630] width 719 height 22
click at [1056, 97] on div "English" at bounding box center [1078, 93] width 58 height 21
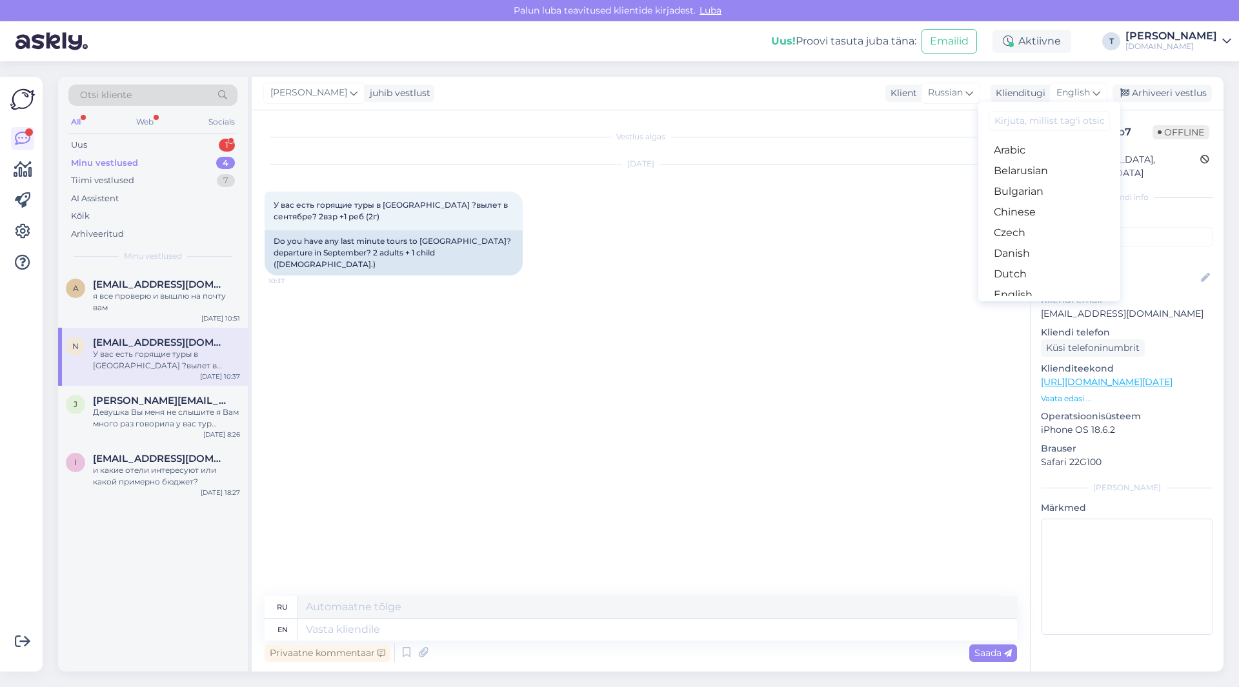
click at [1025, 656] on link "Russian" at bounding box center [1049, 666] width 142 height 21
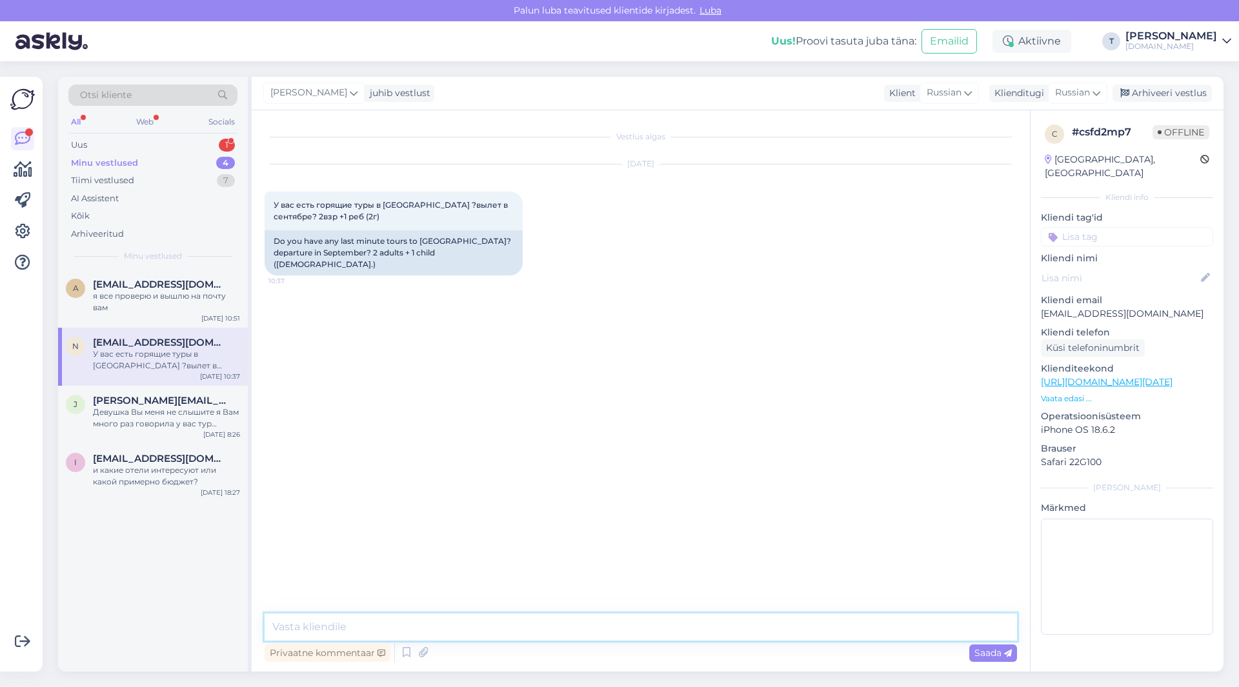
click at [440, 627] on textarea at bounding box center [641, 627] width 753 height 27
type textarea "T"
type textarea "t"
type textarea "Есть в сентябре вылеты да"
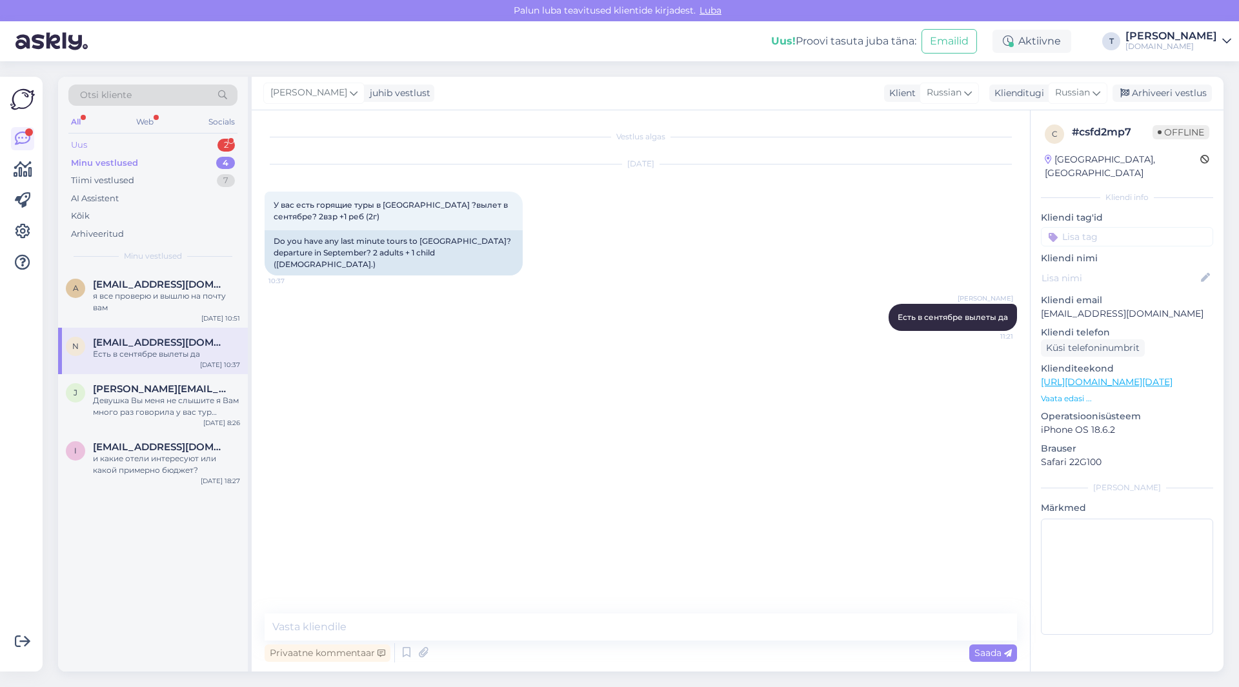
click at [177, 138] on div "Uus 2" at bounding box center [152, 145] width 169 height 18
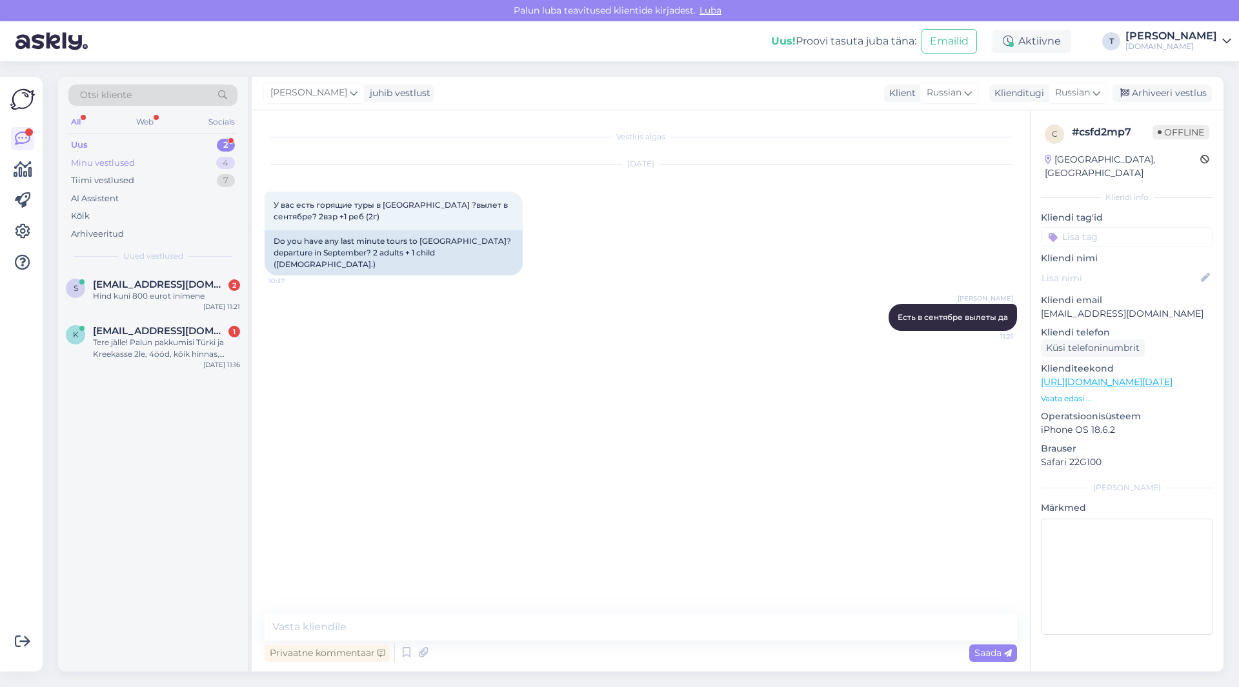
click at [152, 156] on div "Minu vestlused 4" at bounding box center [152, 163] width 169 height 18
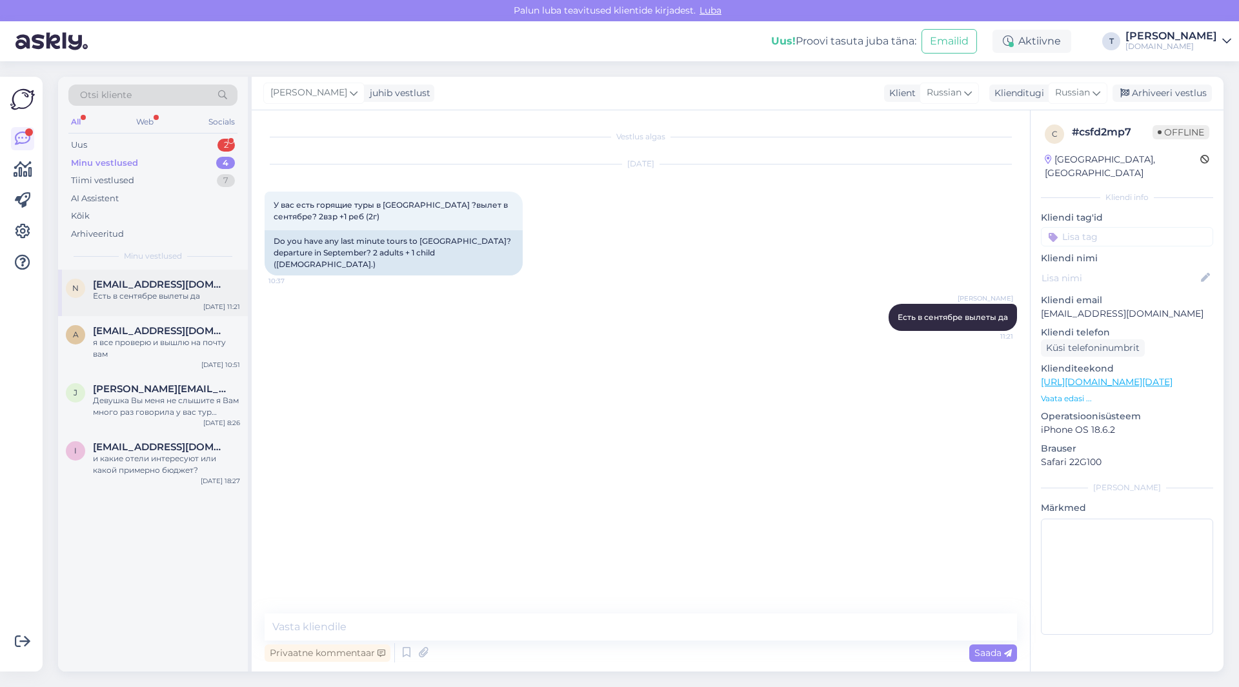
click at [174, 294] on div "Есть в сентябре вылеты да" at bounding box center [166, 296] width 147 height 12
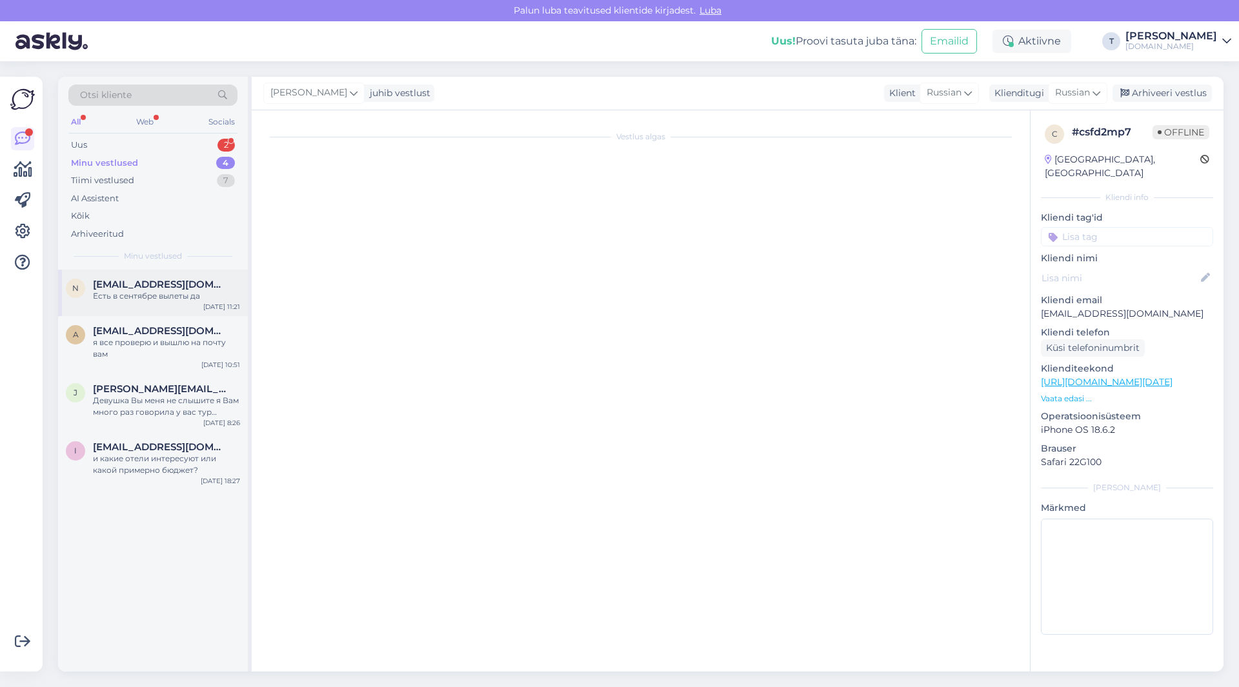
click at [107, 303] on div "N [EMAIL_ADDRESS][DOMAIN_NAME] Есть в сентябре вылеты да [DATE] 11:21" at bounding box center [153, 293] width 190 height 46
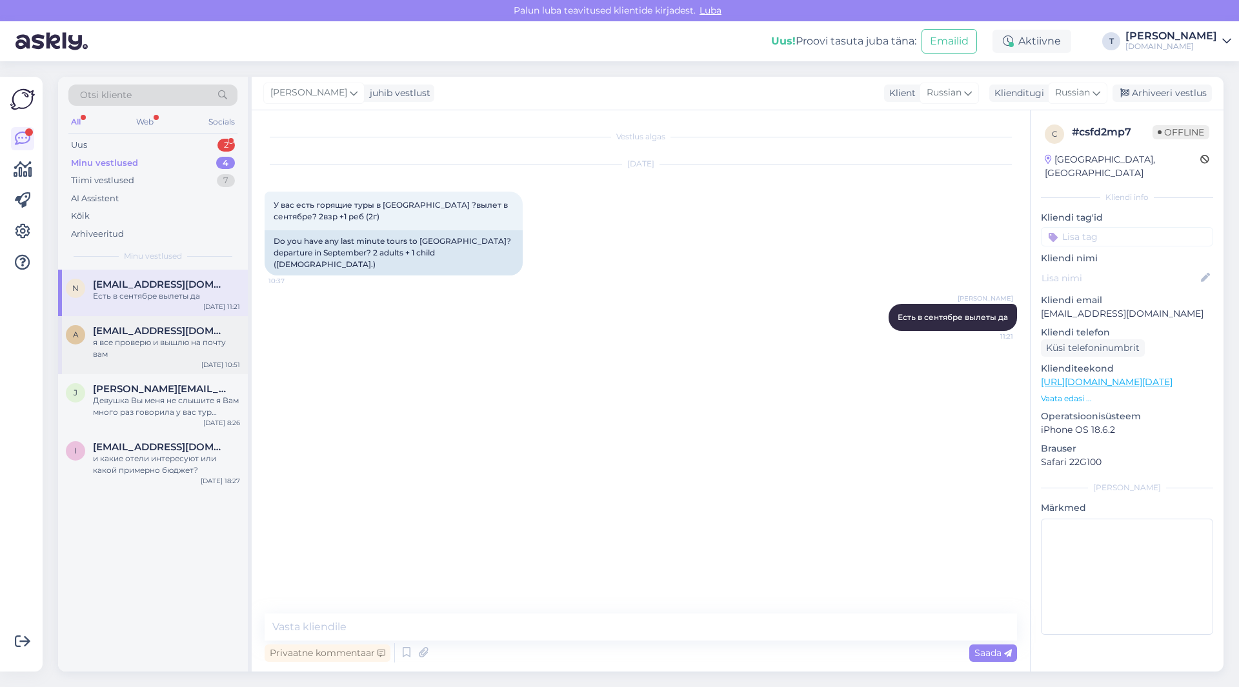
click at [177, 350] on div "я все проверю и вышлю на почту вам" at bounding box center [166, 348] width 147 height 23
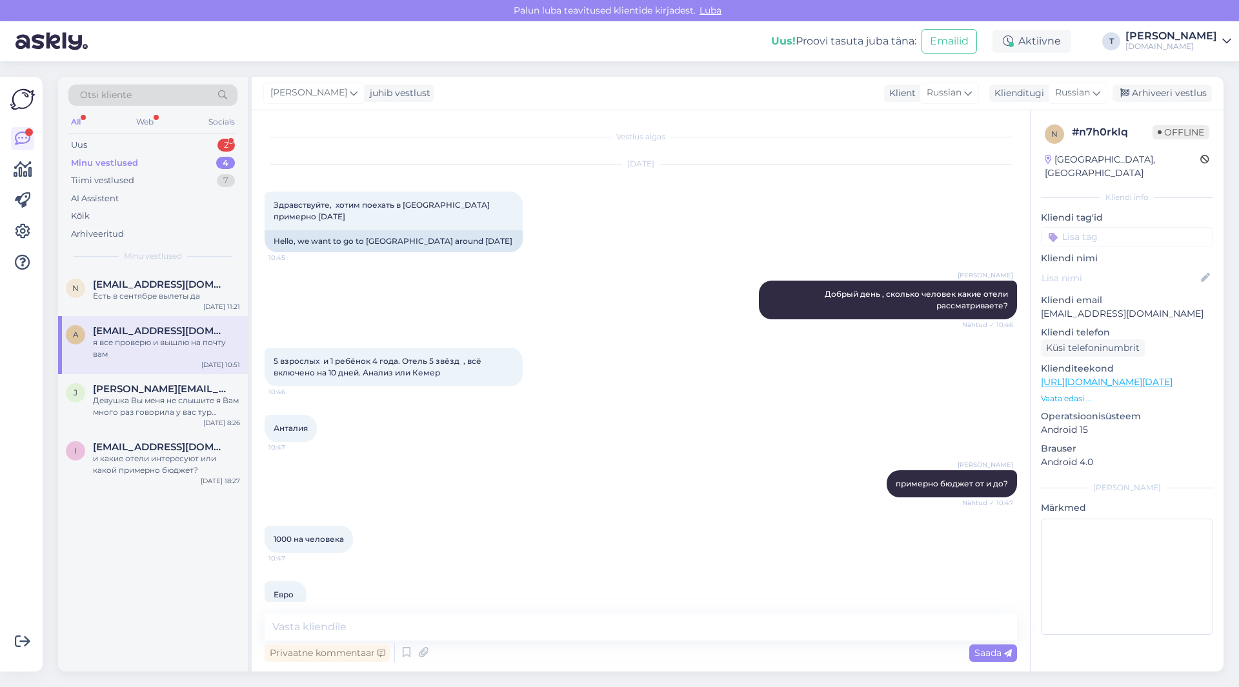
scroll to position [143, 0]
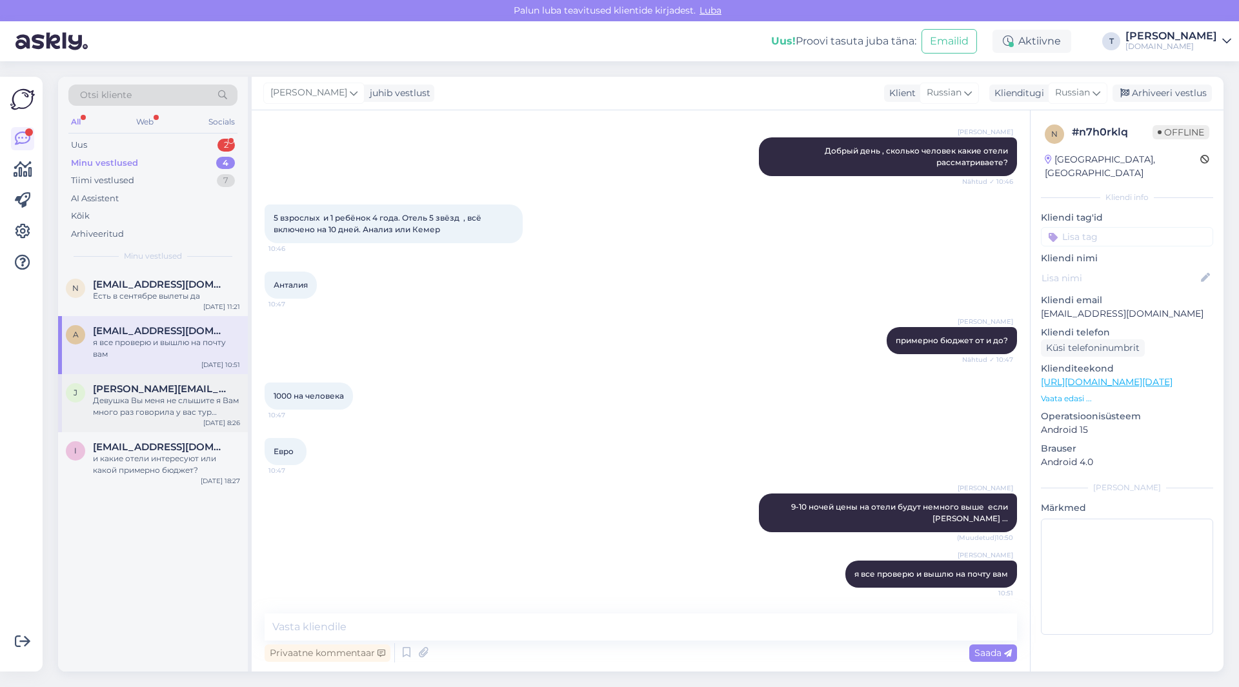
click at [179, 394] on span "[PERSON_NAME][EMAIL_ADDRESS][DOMAIN_NAME]" at bounding box center [160, 389] width 134 height 12
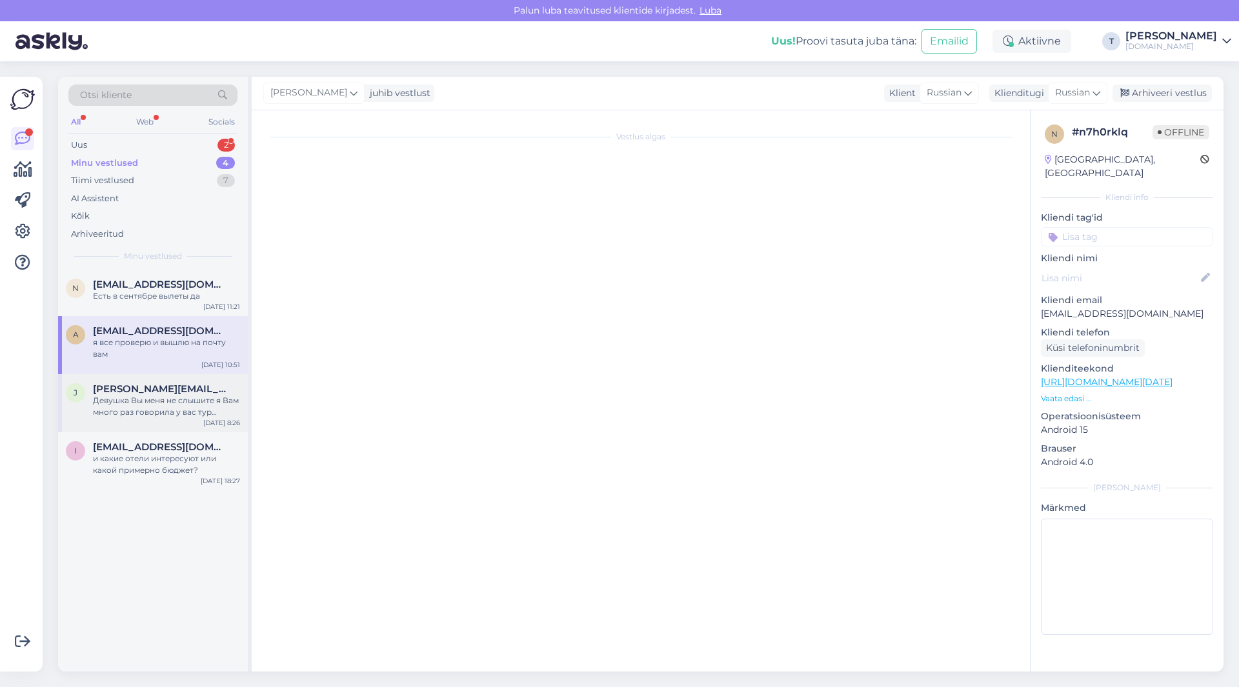
scroll to position [7755, 0]
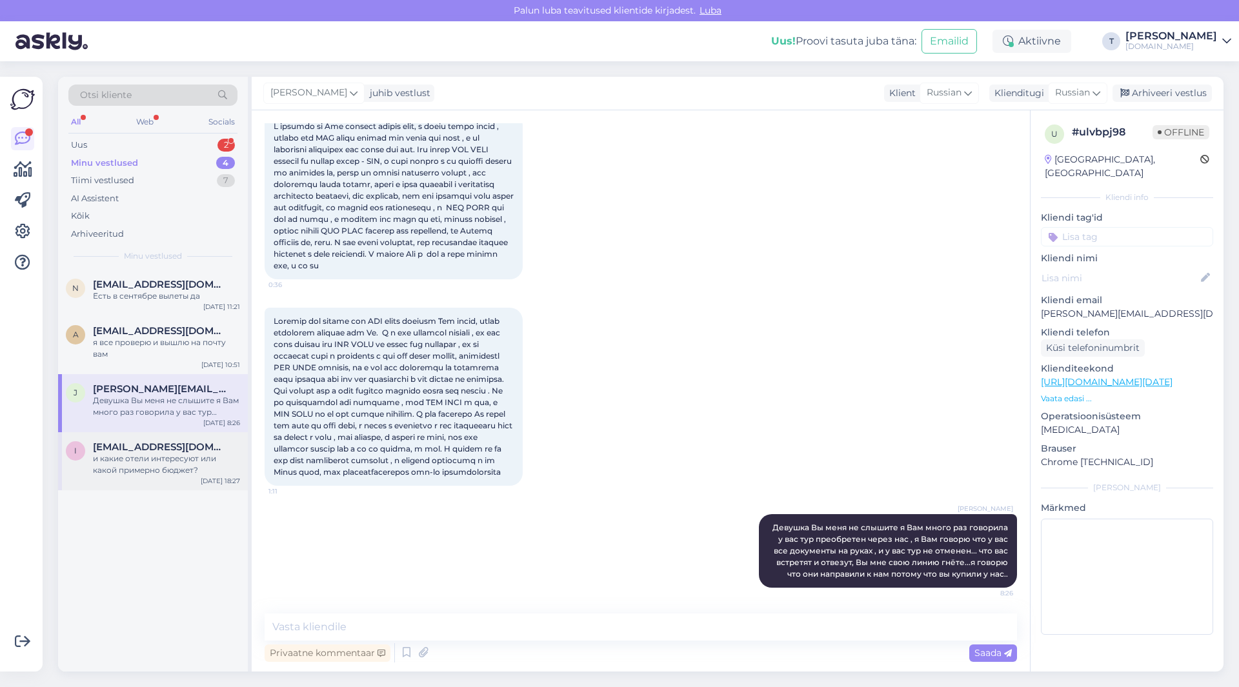
click at [174, 443] on span "[EMAIL_ADDRESS][DOMAIN_NAME]" at bounding box center [160, 447] width 134 height 12
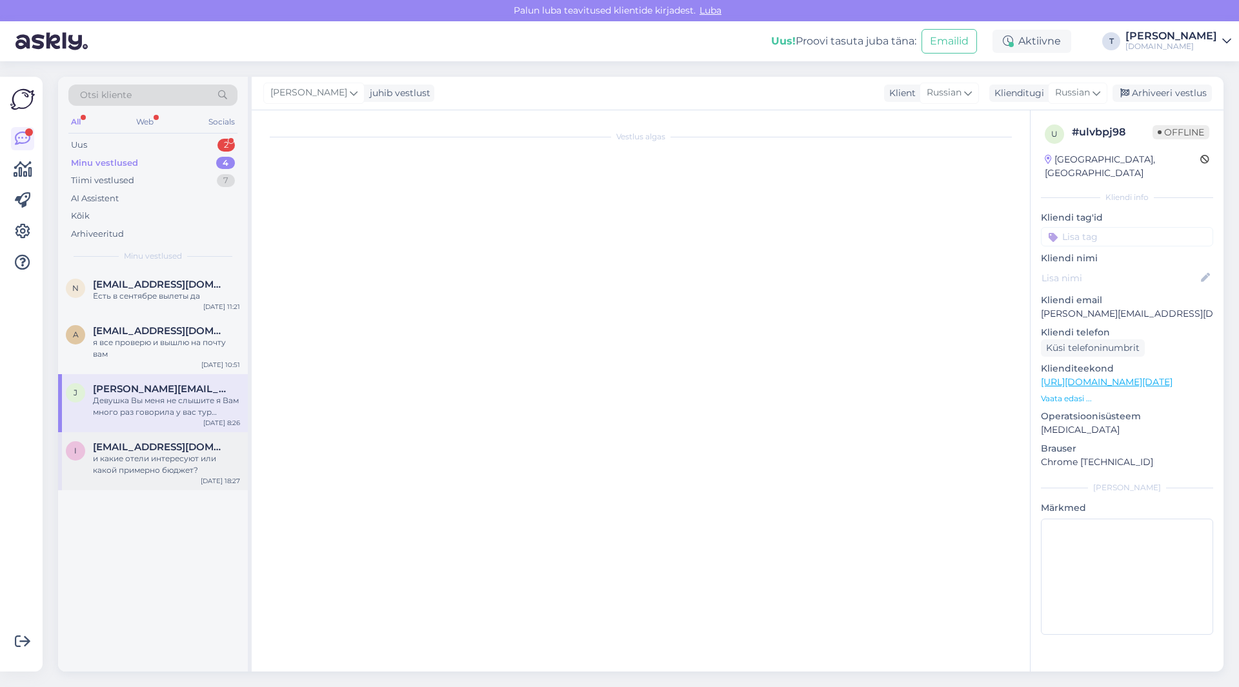
scroll to position [0, 0]
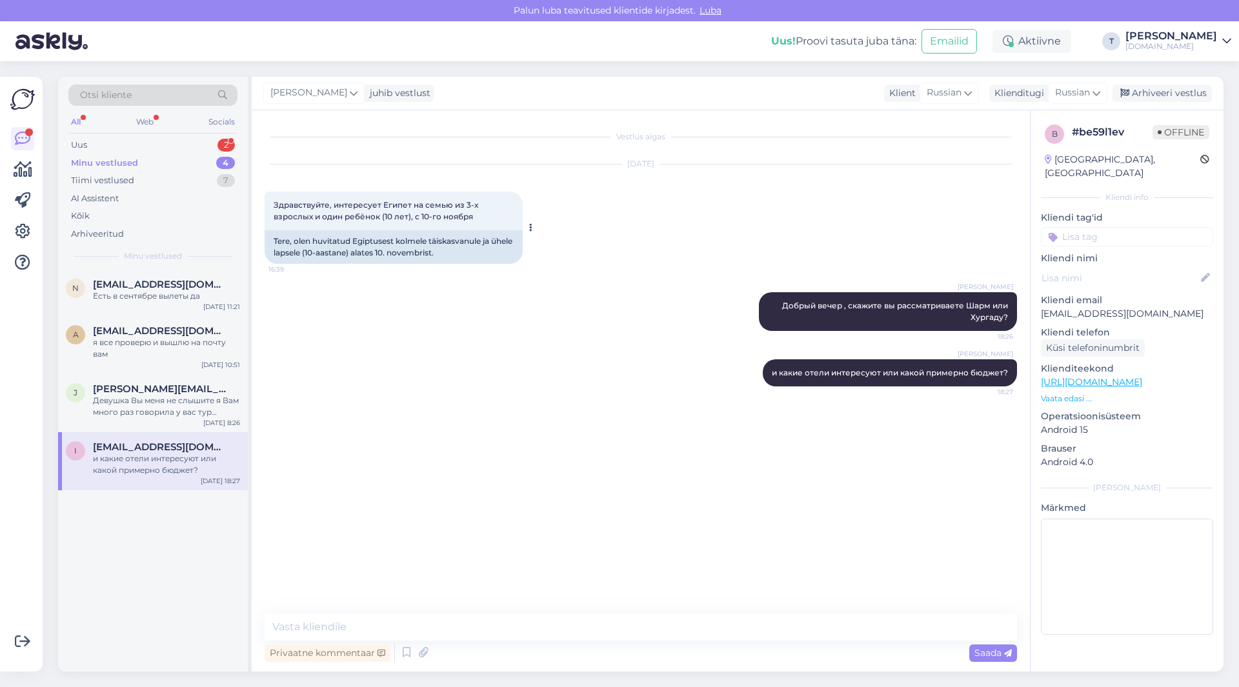
drag, startPoint x: 485, startPoint y: 217, endPoint x: 290, endPoint y: 203, distance: 195.4
click at [268, 203] on div "Здравствуйте, интересует Египет на семью из 3-х взрослых и один ребёнок (10 лет…" at bounding box center [394, 211] width 258 height 39
copy span "Здравствуйте, интересует Египет на семью из 3-х взрослых и один ребёнок (10 лет…"
click at [1096, 307] on p "[EMAIL_ADDRESS][DOMAIN_NAME]" at bounding box center [1127, 314] width 172 height 14
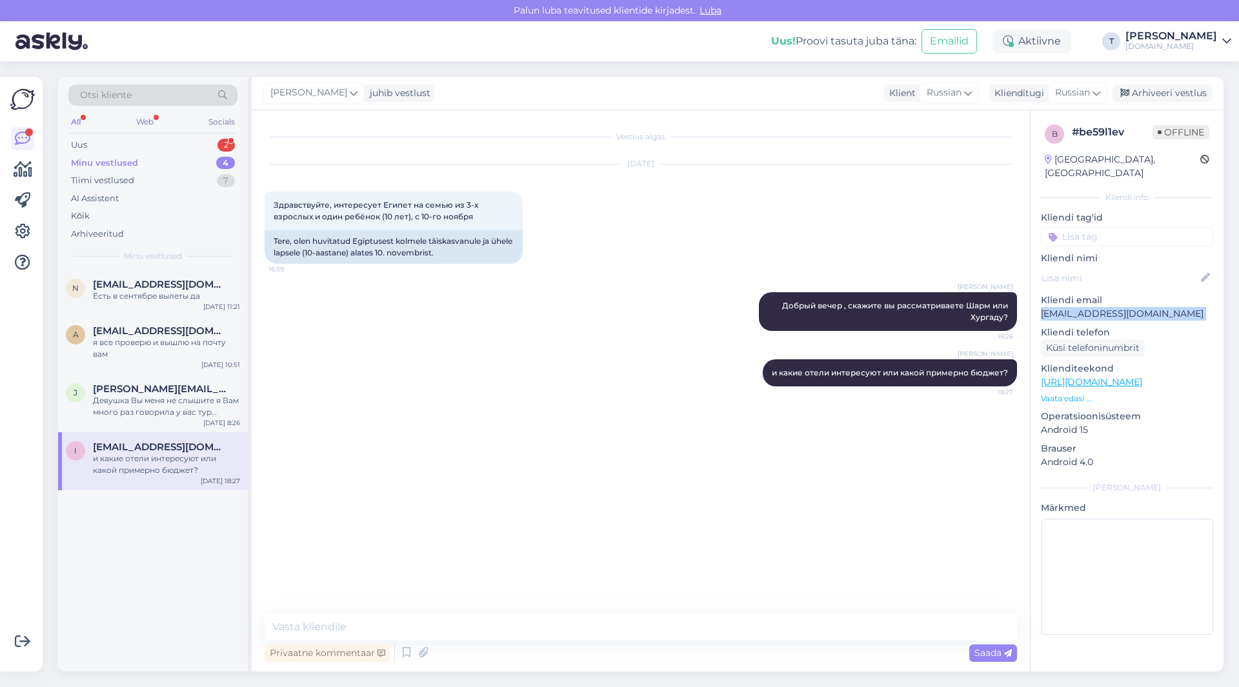
click at [1096, 307] on p "[EMAIL_ADDRESS][DOMAIN_NAME]" at bounding box center [1127, 314] width 172 height 14
copy p "[EMAIL_ADDRESS][DOMAIN_NAME]"
click at [1063, 393] on p "Vaata edasi ..." at bounding box center [1127, 399] width 172 height 12
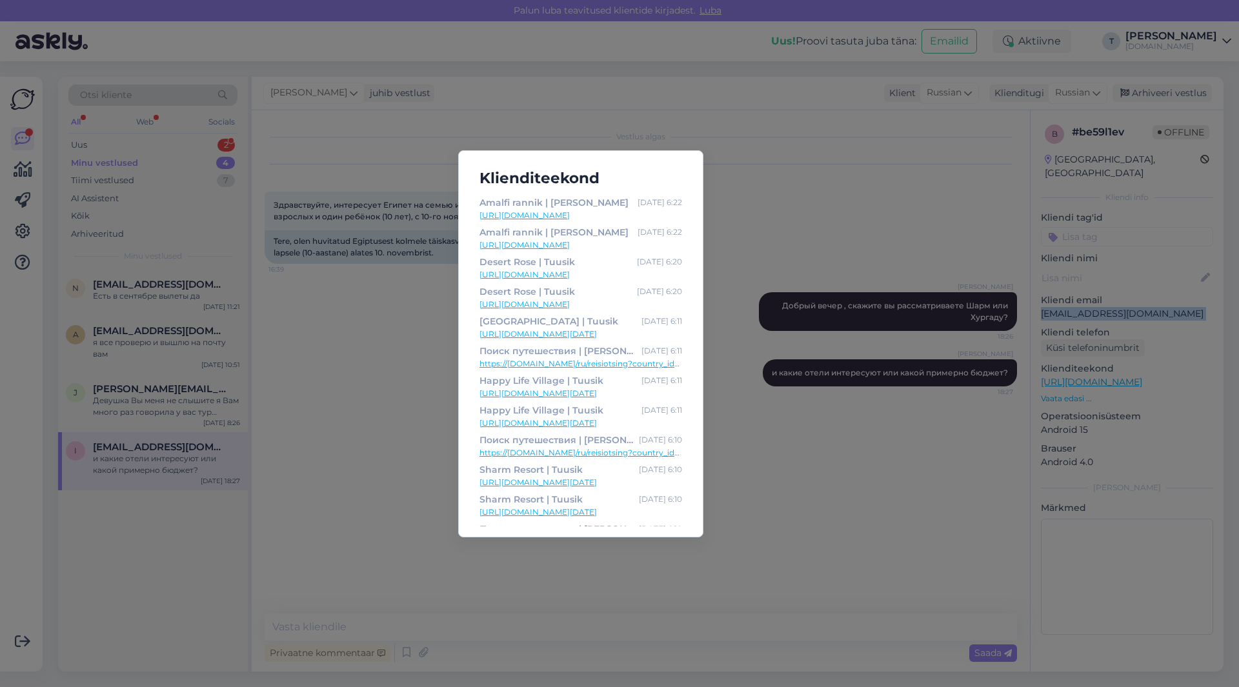
scroll to position [65, 0]
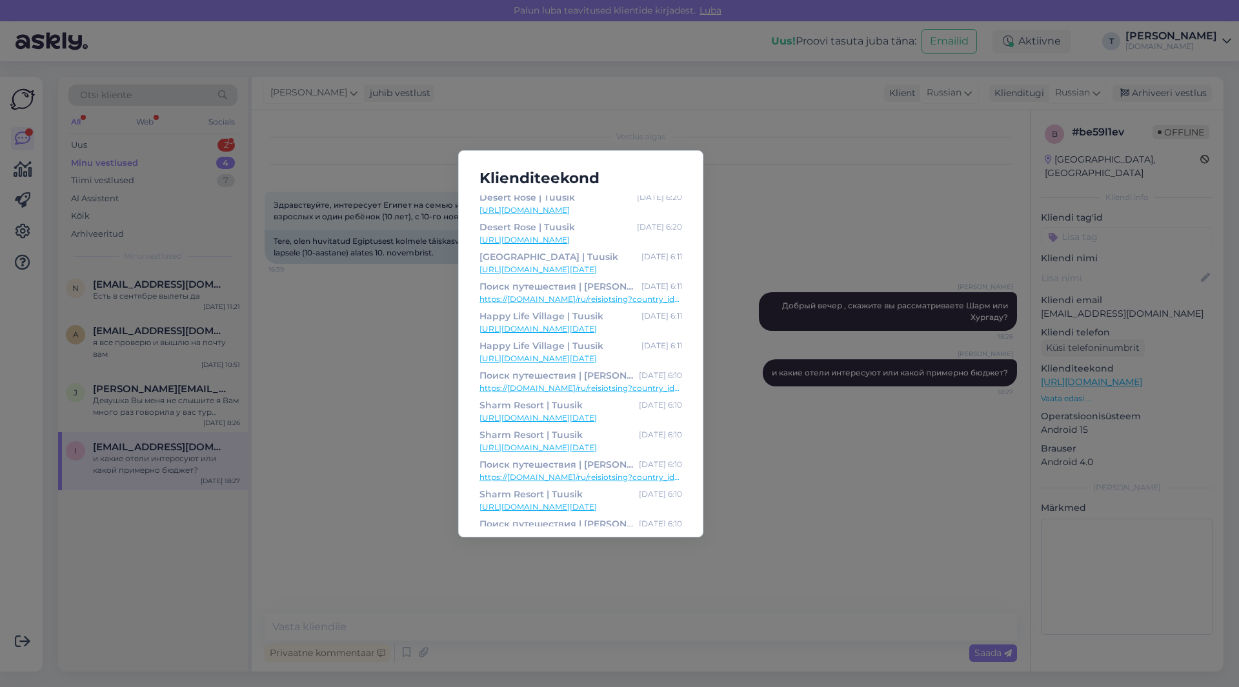
click at [817, 429] on div "Klienditeekond Amalfi rannik | Tuusik [DATE] 6:22 [URL][DOMAIN_NAME] Amalfi ran…" at bounding box center [619, 343] width 1239 height 687
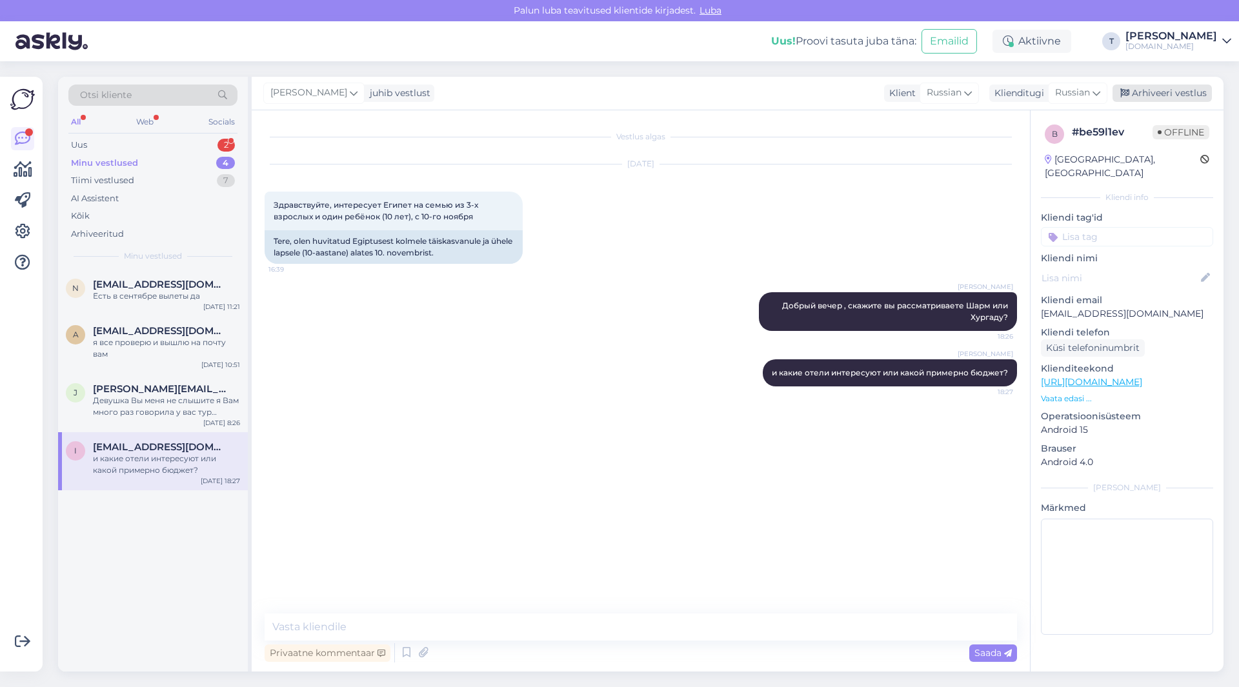
click at [1178, 92] on div "Arhiveeri vestlus" at bounding box center [1162, 93] width 99 height 17
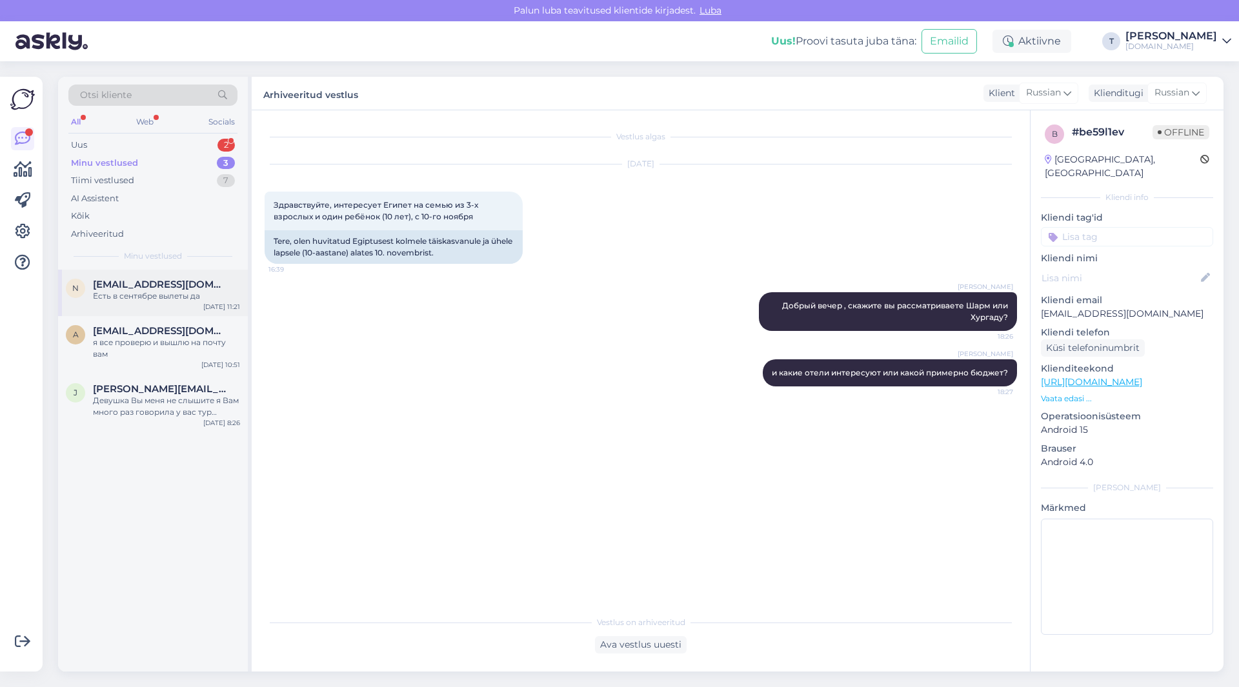
click at [187, 284] on span "[EMAIL_ADDRESS][DOMAIN_NAME]" at bounding box center [160, 285] width 134 height 12
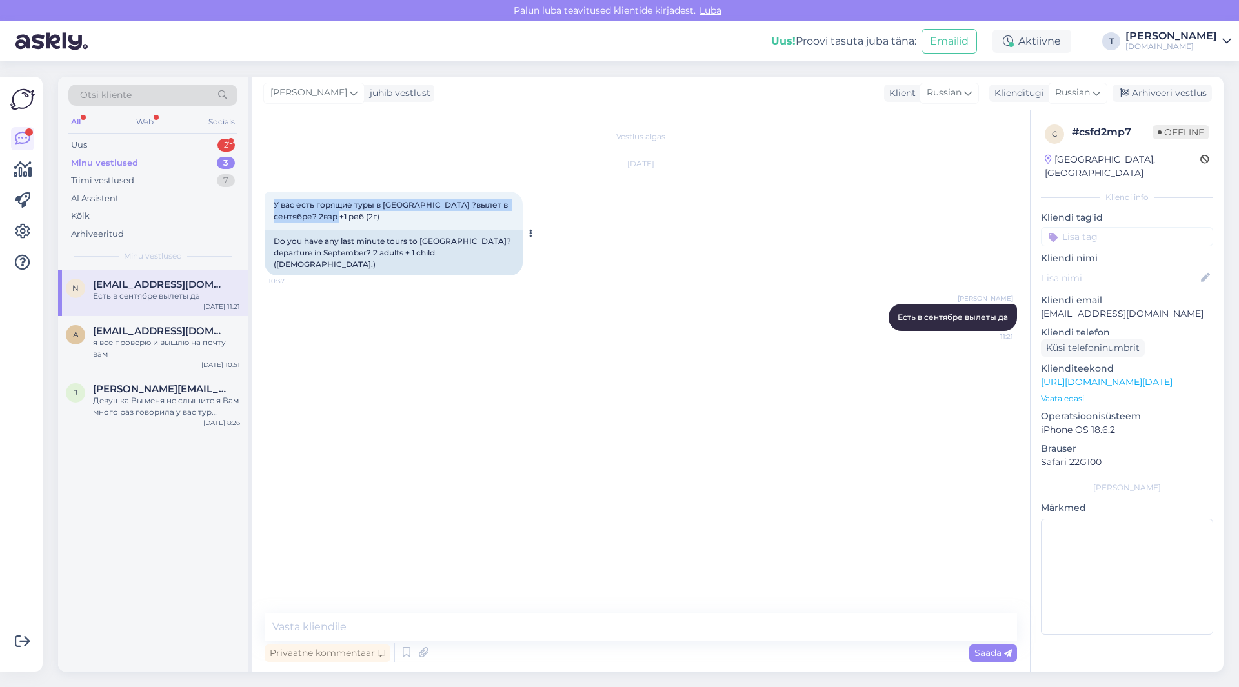
drag, startPoint x: 339, startPoint y: 219, endPoint x: 279, endPoint y: 207, distance: 61.4
click at [271, 204] on div "У вас есть горящие туры в [GEOGRAPHIC_DATA] ?вылет в сентябре? 2взр +1 реб (2г)…" at bounding box center [394, 211] width 258 height 39
copy span "У вас есть горящие туры в [GEOGRAPHIC_DATA] ?вылет в сентябре? 2взр +1 реб (2г)"
click at [1049, 393] on p "Vaata edasi ..." at bounding box center [1127, 399] width 172 height 12
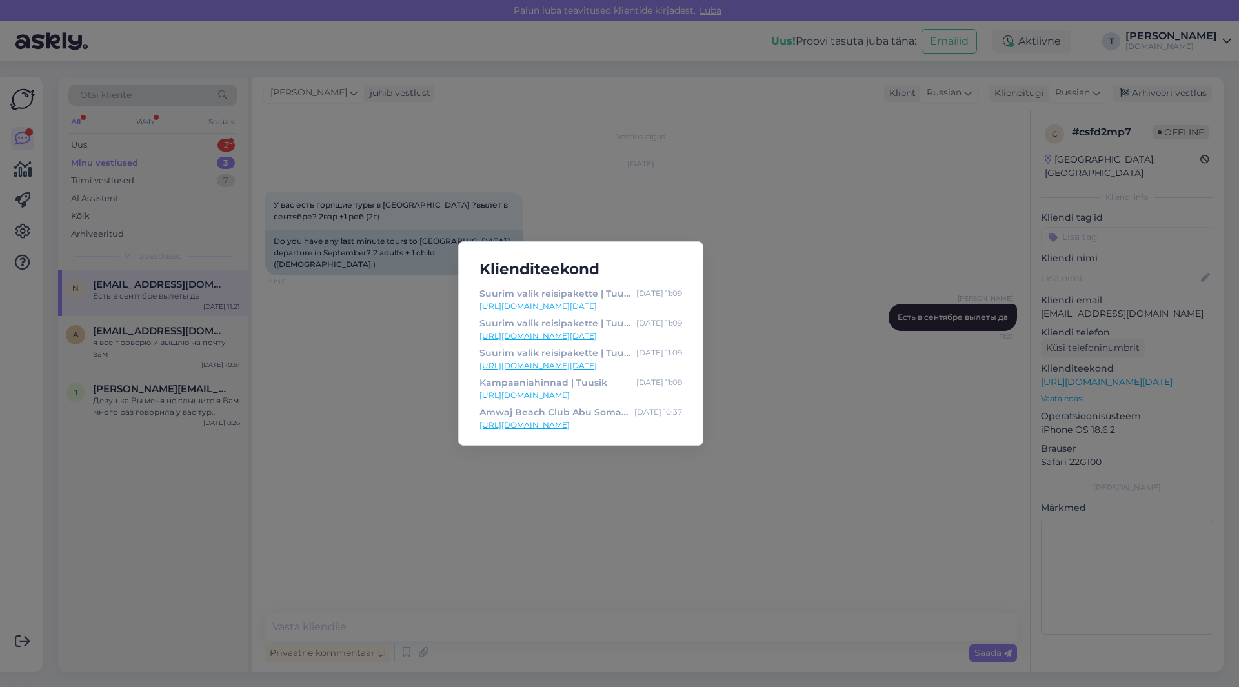
click at [771, 500] on div "Klienditeekond Suurim valik reisipakette | Tuusik [DATE] 11:09 [URL][DOMAIN_NAM…" at bounding box center [619, 343] width 1239 height 687
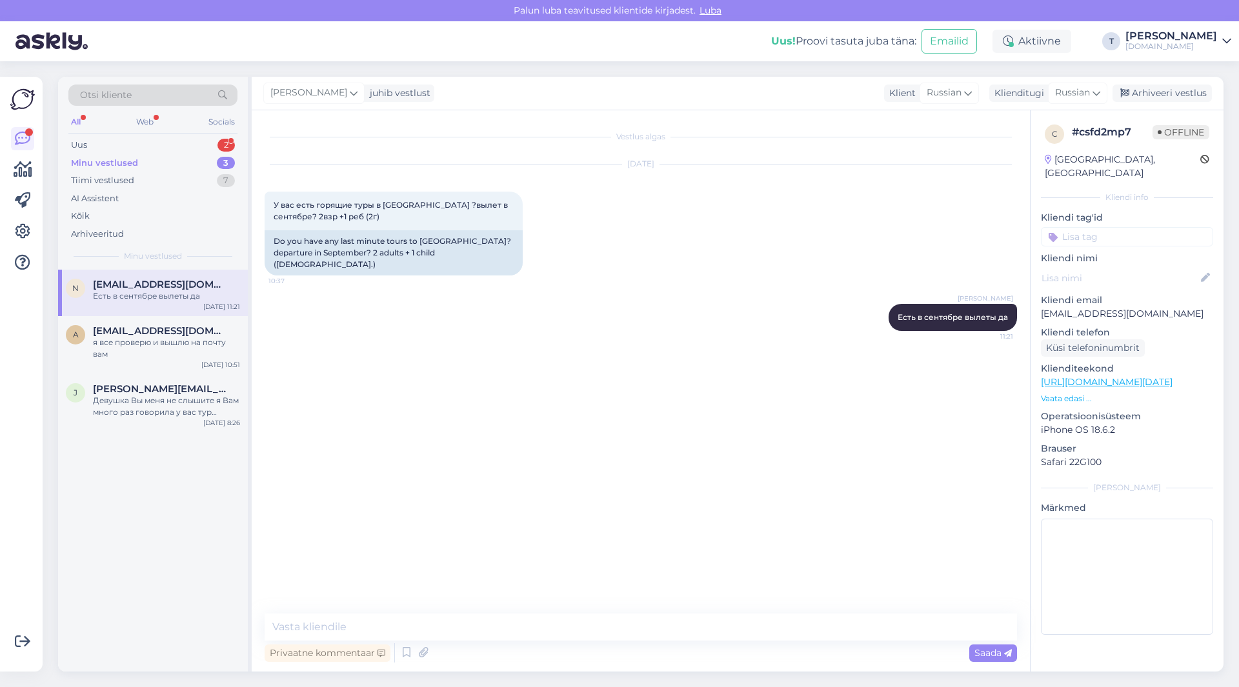
click at [1069, 393] on p "Vaata edasi ..." at bounding box center [1127, 399] width 172 height 12
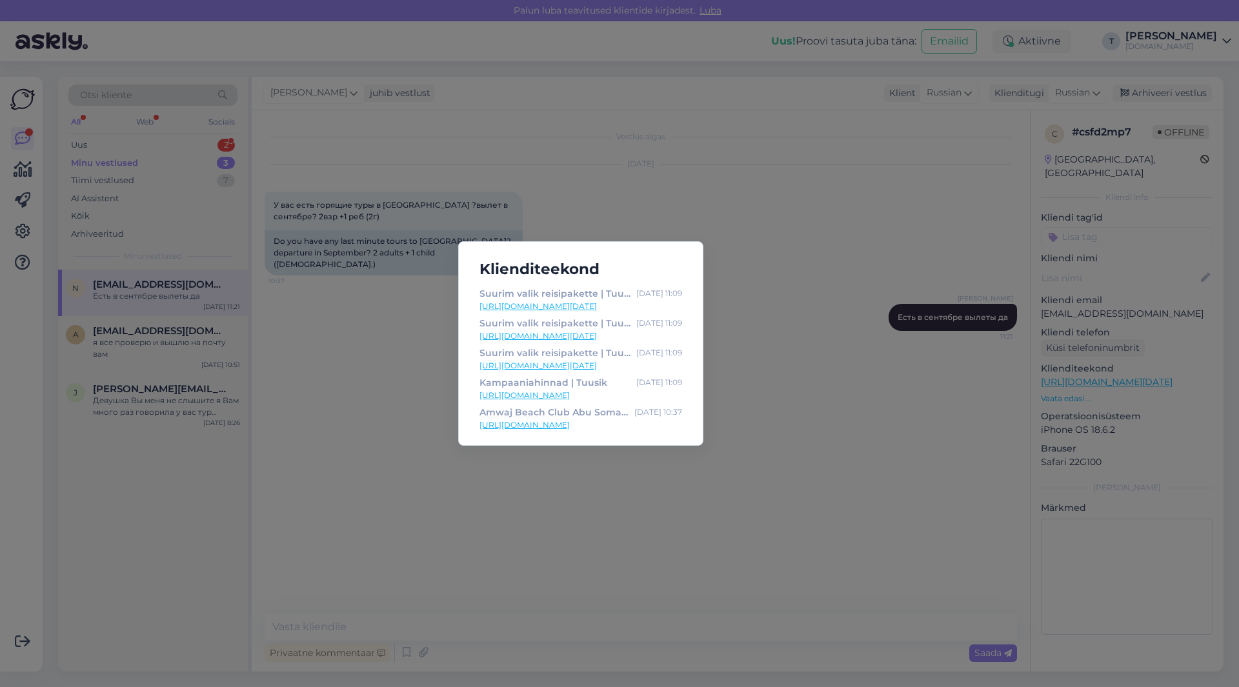
click at [520, 426] on link "[URL][DOMAIN_NAME]" at bounding box center [581, 426] width 203 height 12
click at [776, 232] on div "Klienditeekond Suurim valik reisipakette | Tuusik [DATE] 11:09 [URL][DOMAIN_NAM…" at bounding box center [619, 343] width 1239 height 687
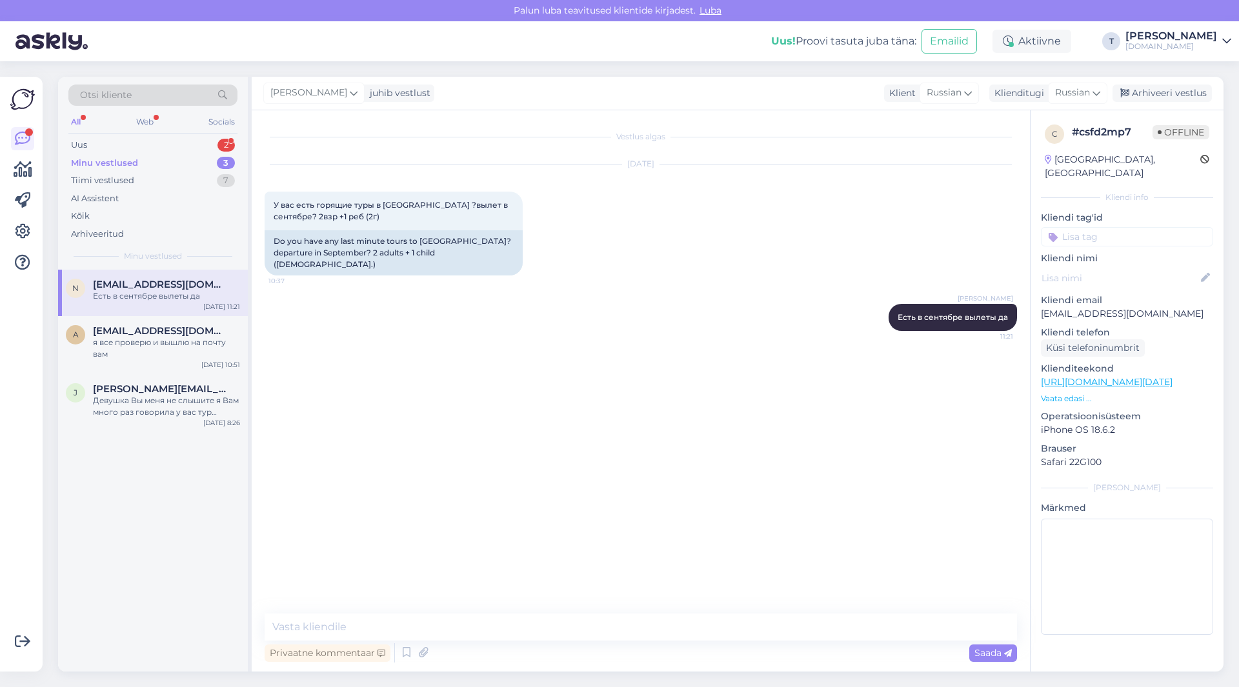
click at [1065, 307] on p "[EMAIL_ADDRESS][DOMAIN_NAME]" at bounding box center [1127, 314] width 172 height 14
click at [1066, 307] on p "[EMAIL_ADDRESS][DOMAIN_NAME]" at bounding box center [1127, 314] width 172 height 14
copy p "[EMAIL_ADDRESS][DOMAIN_NAME]"
click at [1157, 87] on div "Arhiveeri vestlus" at bounding box center [1162, 93] width 99 height 17
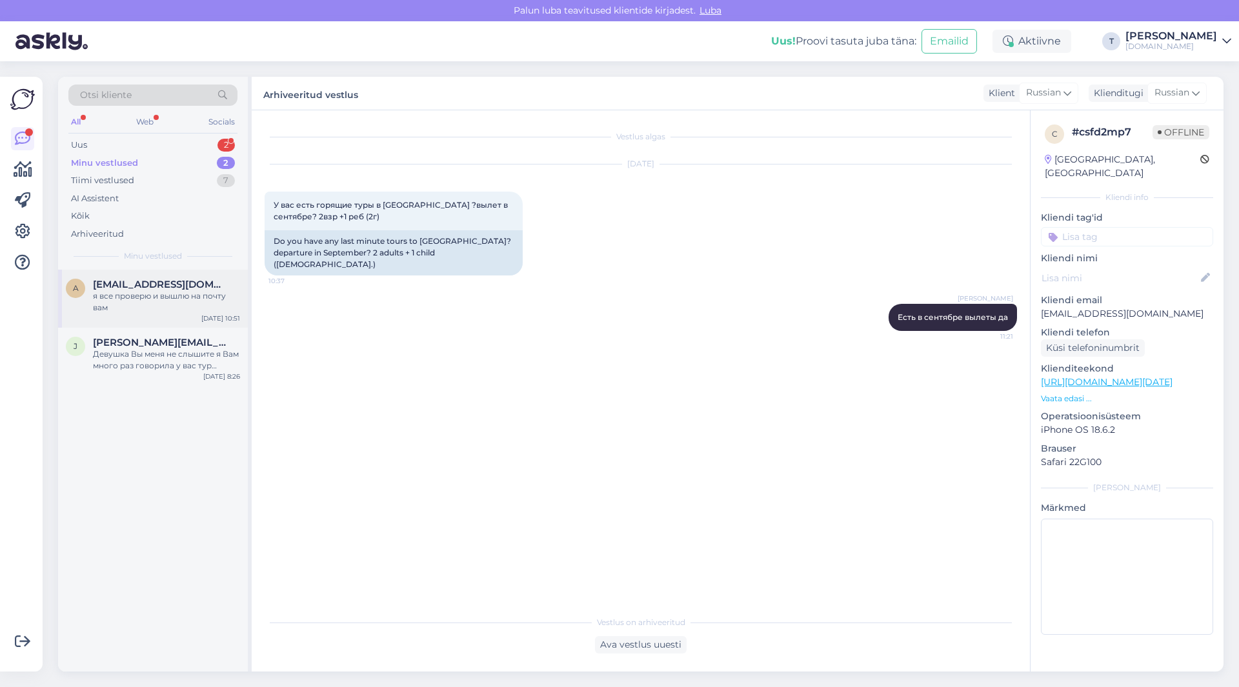
click at [129, 294] on div "я все проверю и вышлю на почту вам" at bounding box center [166, 301] width 147 height 23
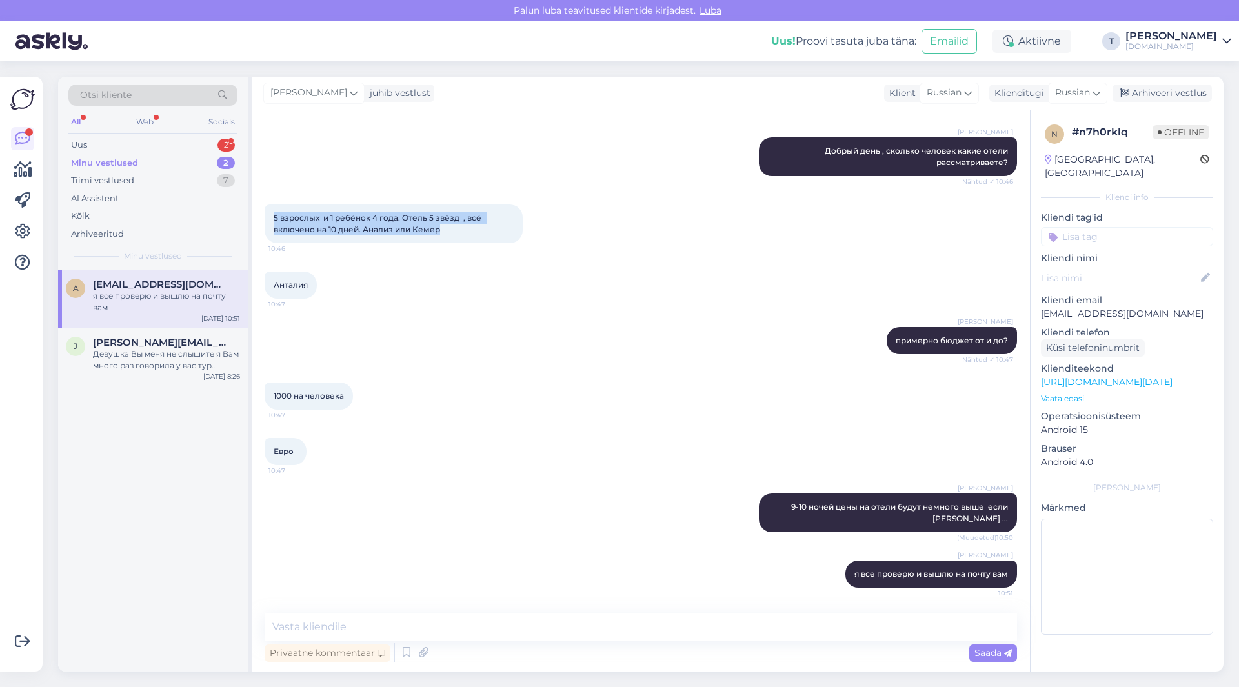
drag, startPoint x: 455, startPoint y: 230, endPoint x: 259, endPoint y: 205, distance: 197.7
click at [259, 205] on div "Vestlus algas [DATE] Здравствуйте, хотим поехать в [GEOGRAPHIC_DATA] примерно […" at bounding box center [641, 390] width 778 height 561
drag, startPoint x: 296, startPoint y: 452, endPoint x: 296, endPoint y: 216, distance: 236.2
click at [261, 195] on div "Vestlus algas [DATE] Здравствуйте, хотим поехать в [GEOGRAPHIC_DATA] примерно […" at bounding box center [641, 390] width 778 height 561
copy div "5 взрослых и 1 ребёнок 4 года. Отель 5 звёзд , всё включено на 10 дней. Анализ …"
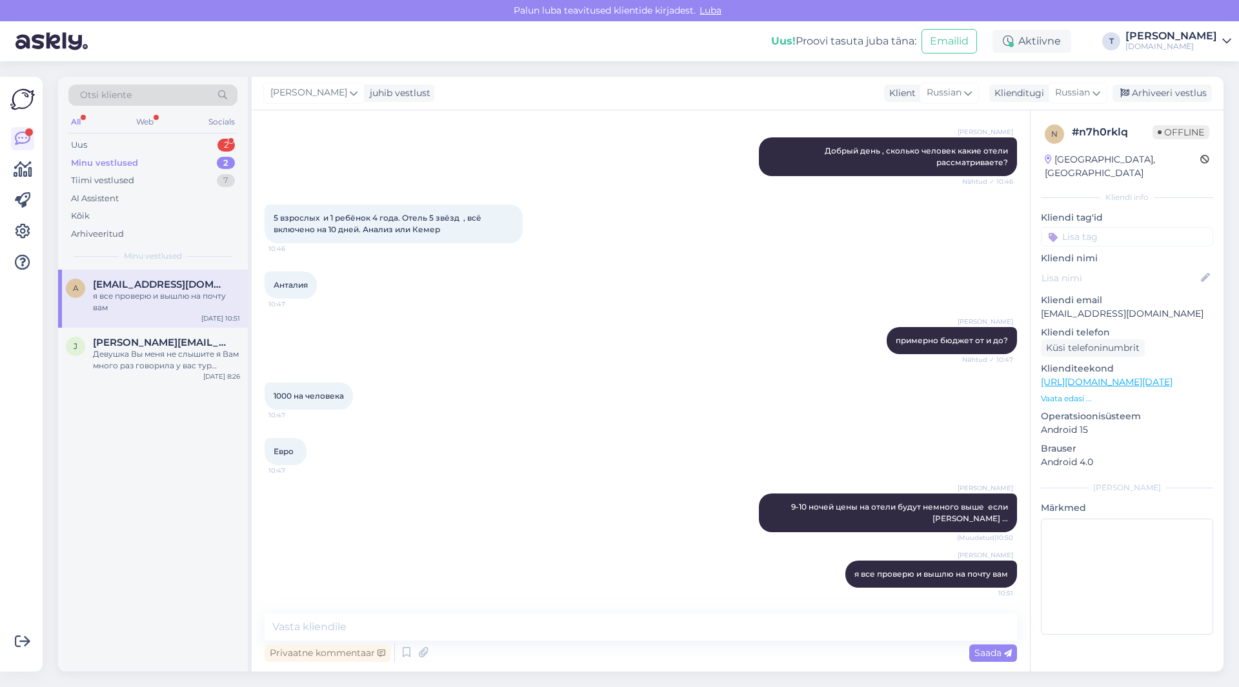
click at [1120, 307] on p "[EMAIL_ADDRESS][DOMAIN_NAME]" at bounding box center [1127, 314] width 172 height 14
copy p "[EMAIL_ADDRESS][DOMAIN_NAME]"
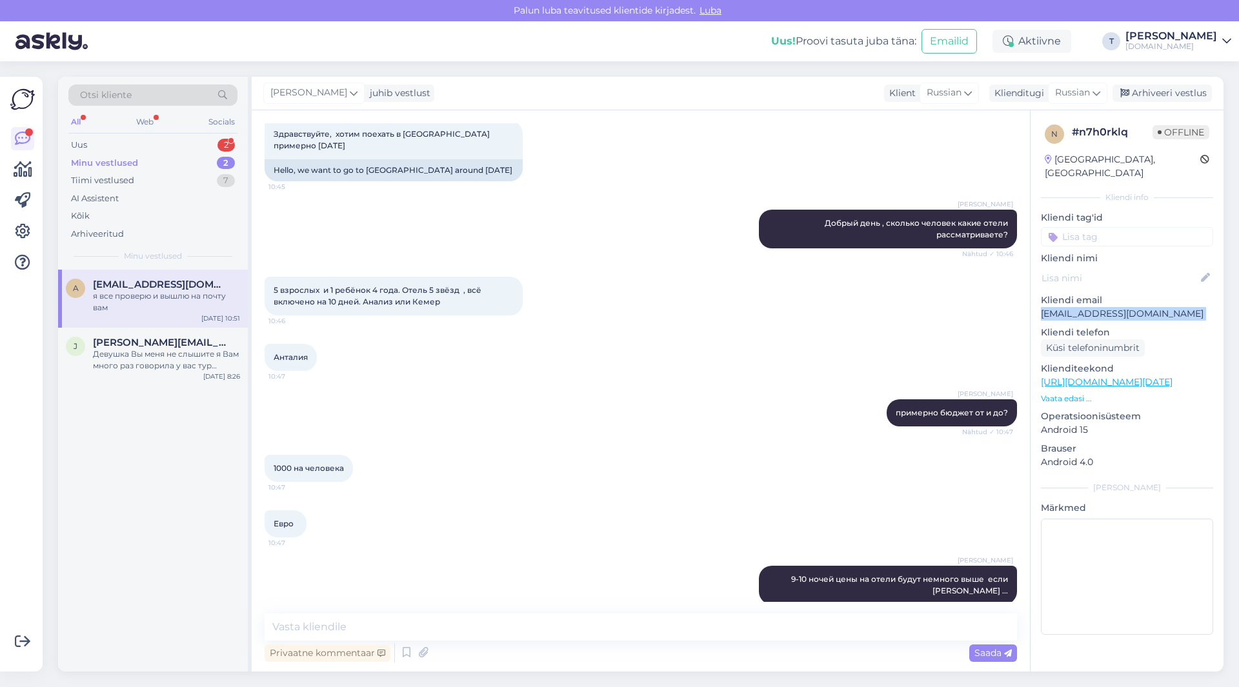
scroll to position [0, 0]
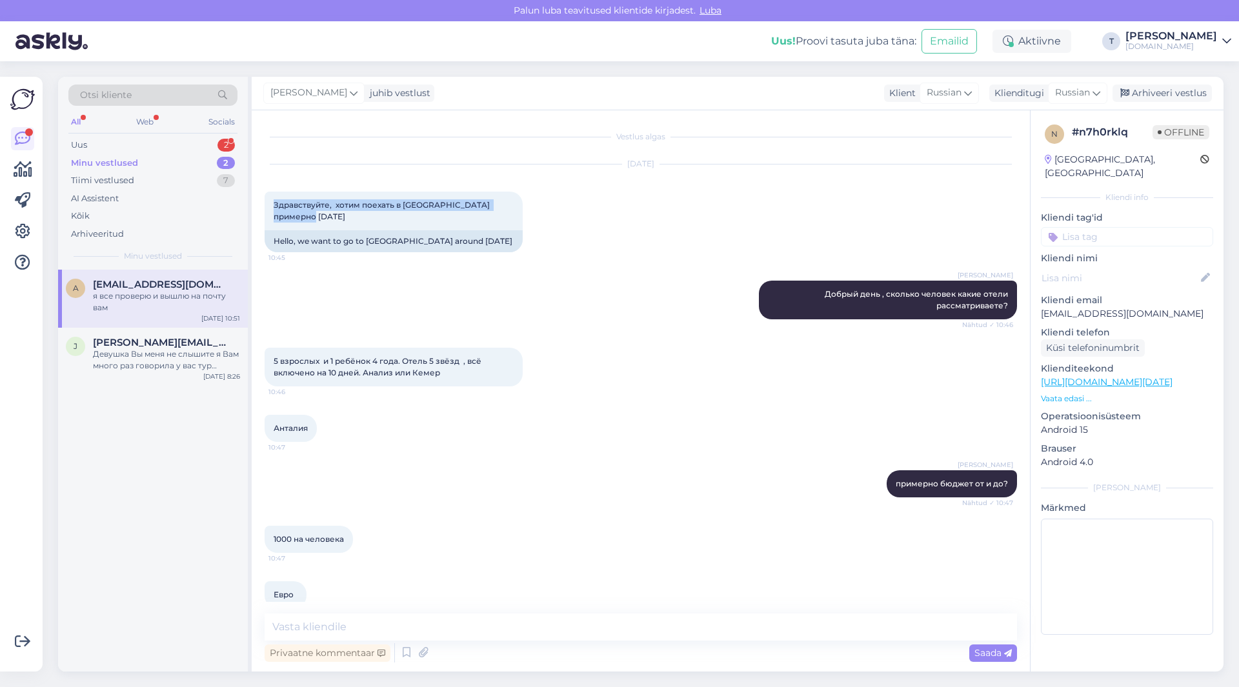
drag, startPoint x: 297, startPoint y: 217, endPoint x: 255, endPoint y: 203, distance: 44.3
click at [255, 203] on div "Vestlus algas [DATE] Здравствуйте, хотим поехать в [GEOGRAPHIC_DATA] примерно […" at bounding box center [641, 390] width 778 height 561
copy span "Здравствуйте, хотим поехать в [GEOGRAPHIC_DATA] примерно [DATE]"
